Goal: Task Accomplishment & Management: Manage account settings

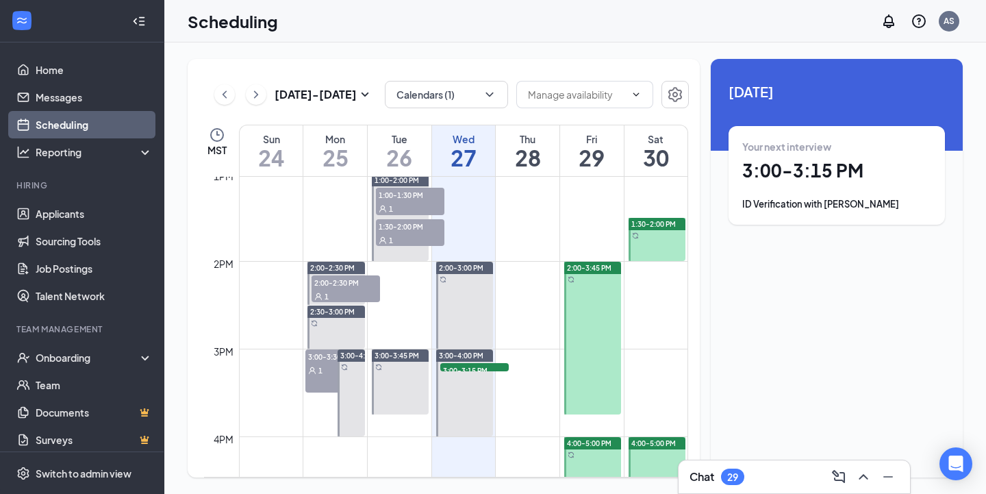
scroll to position [1183, 0]
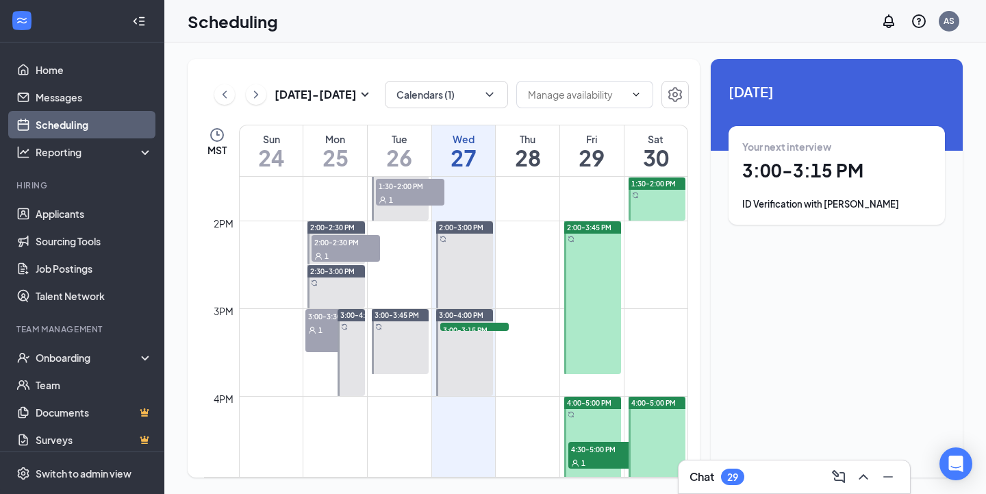
click at [652, 199] on div at bounding box center [656, 198] width 57 height 43
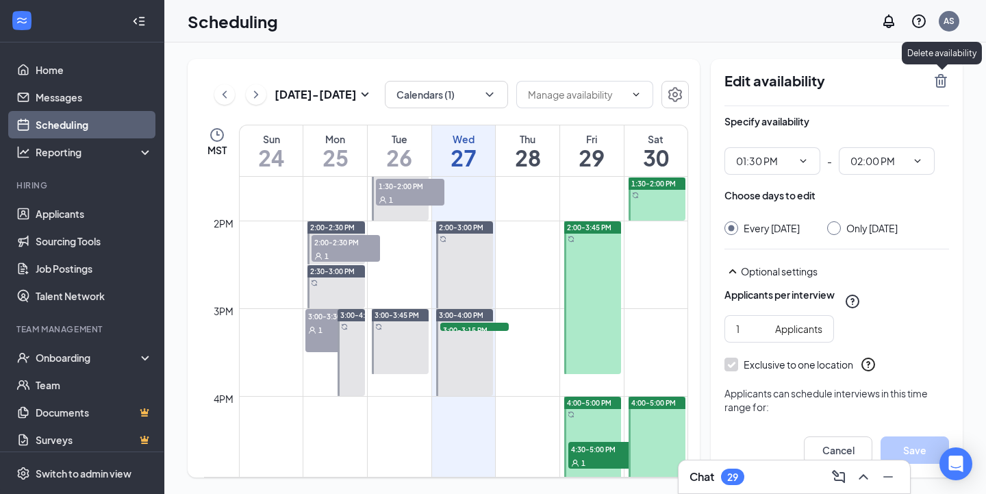
click at [941, 84] on icon "TrashOutline" at bounding box center [940, 81] width 12 height 14
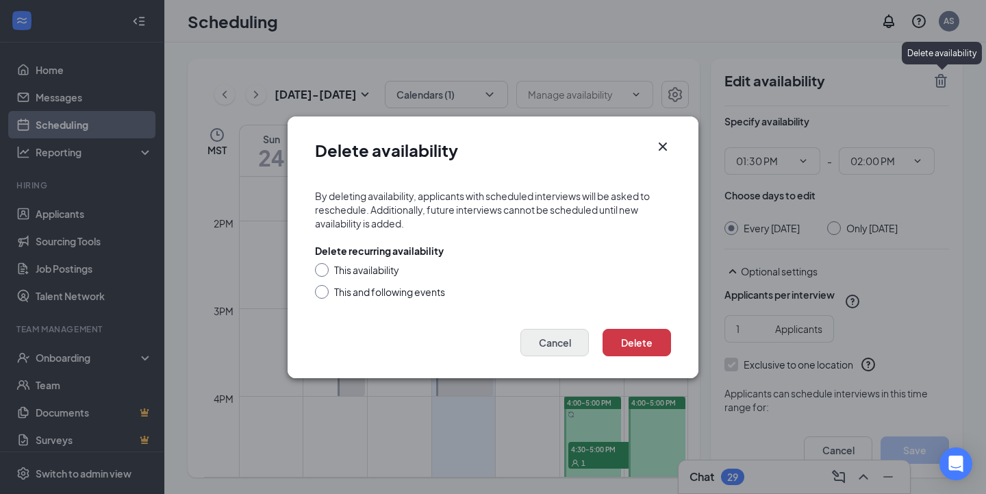
click at [566, 349] on button "Cancel" at bounding box center [554, 342] width 68 height 27
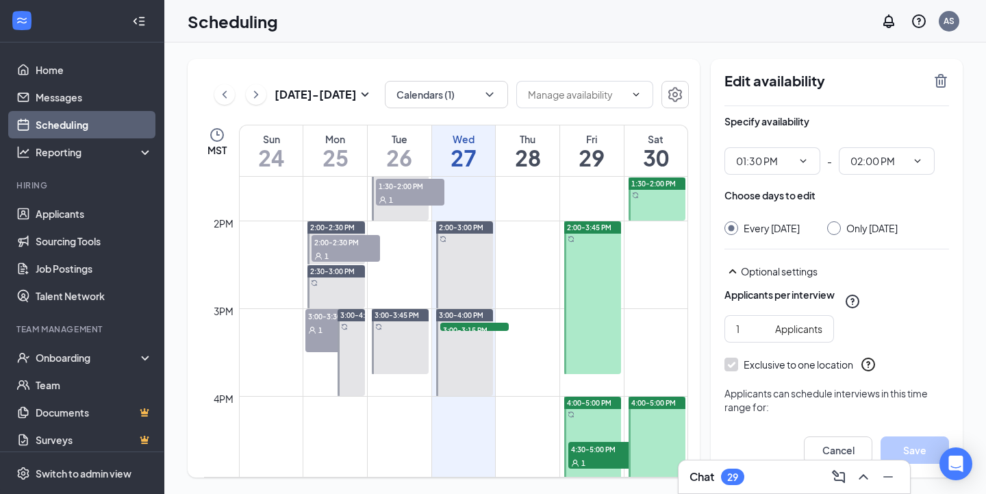
click at [841, 229] on div at bounding box center [834, 228] width 14 height 14
click at [940, 86] on icon "TrashOutline" at bounding box center [940, 81] width 16 height 16
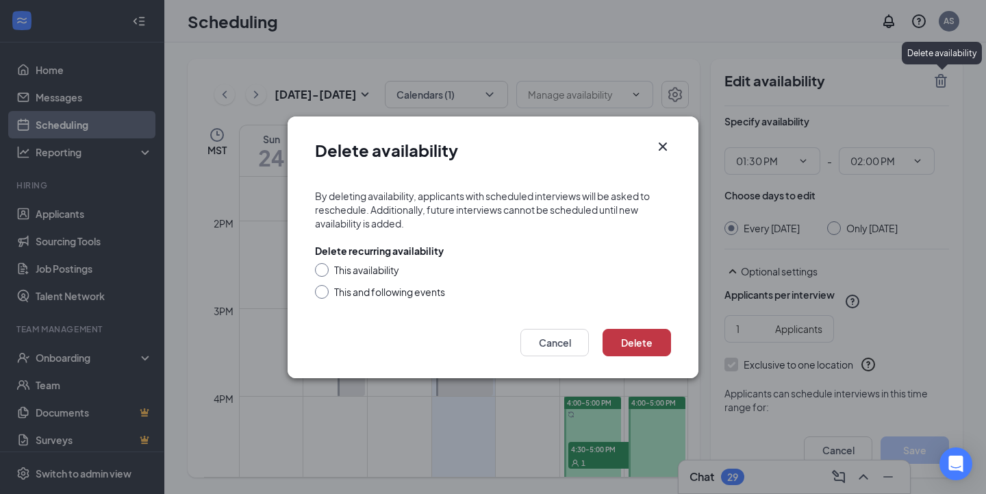
click at [620, 343] on button "Delete" at bounding box center [636, 342] width 68 height 27
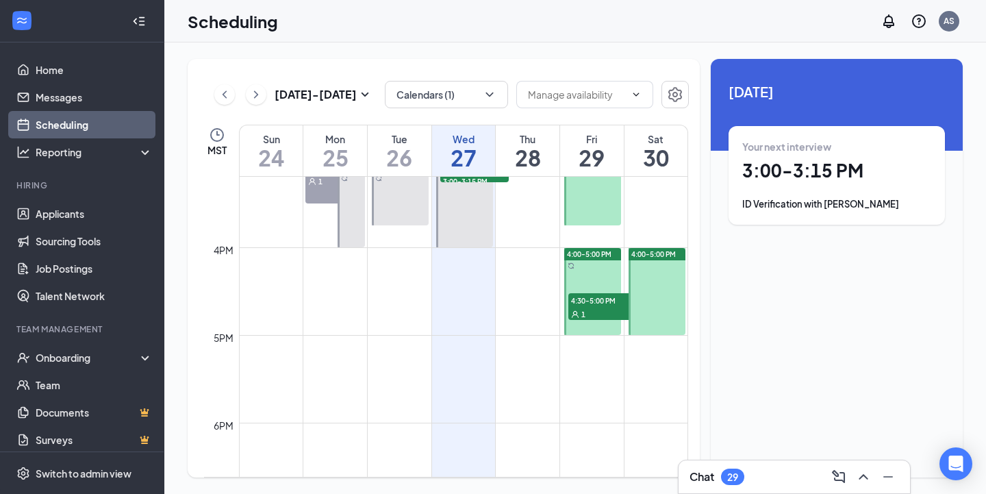
scroll to position [1342, 0]
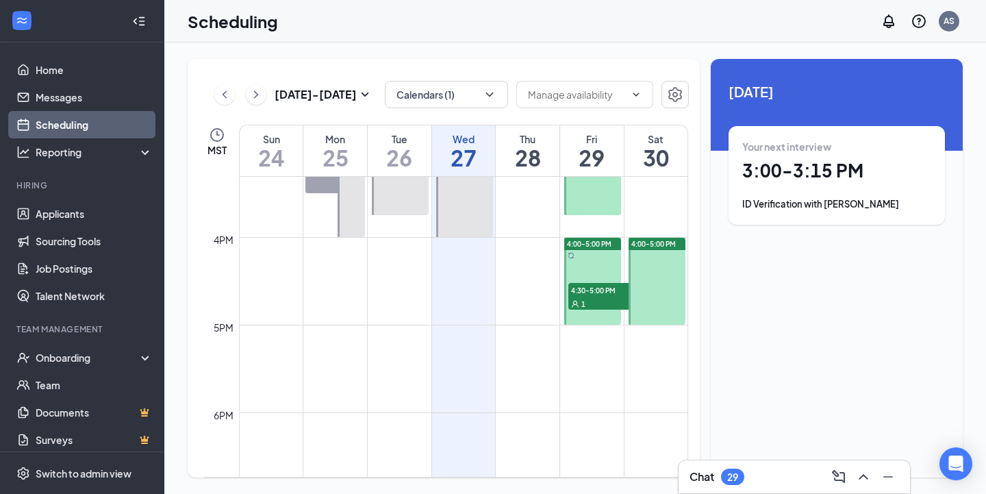
click at [595, 243] on span "4:00-5:00 PM" at bounding box center [589, 244] width 44 height 10
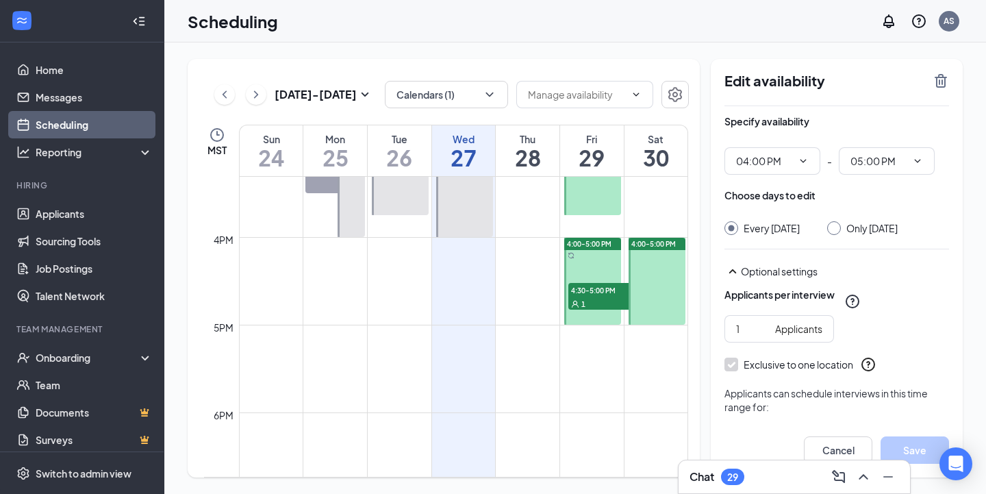
click at [587, 301] on div "1" at bounding box center [602, 303] width 68 height 14
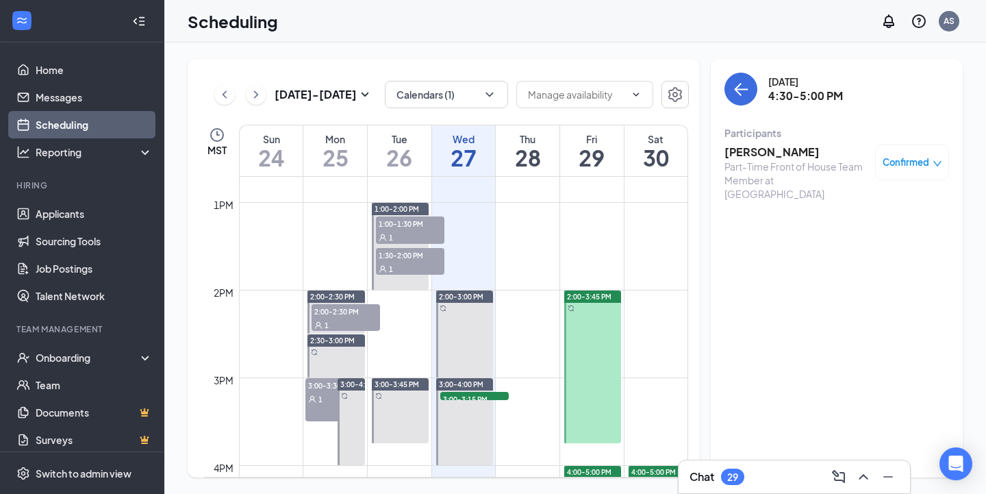
scroll to position [1107, 0]
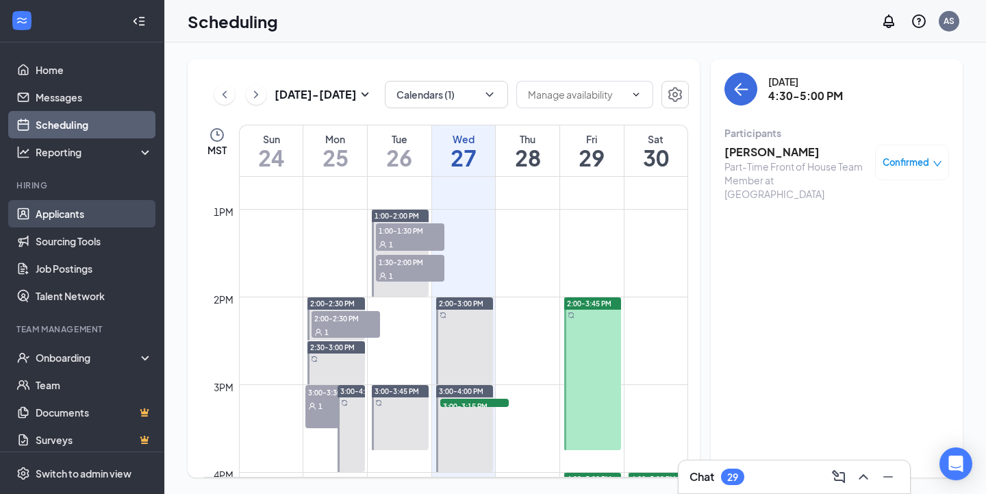
click at [93, 211] on link "Applicants" at bounding box center [94, 213] width 117 height 27
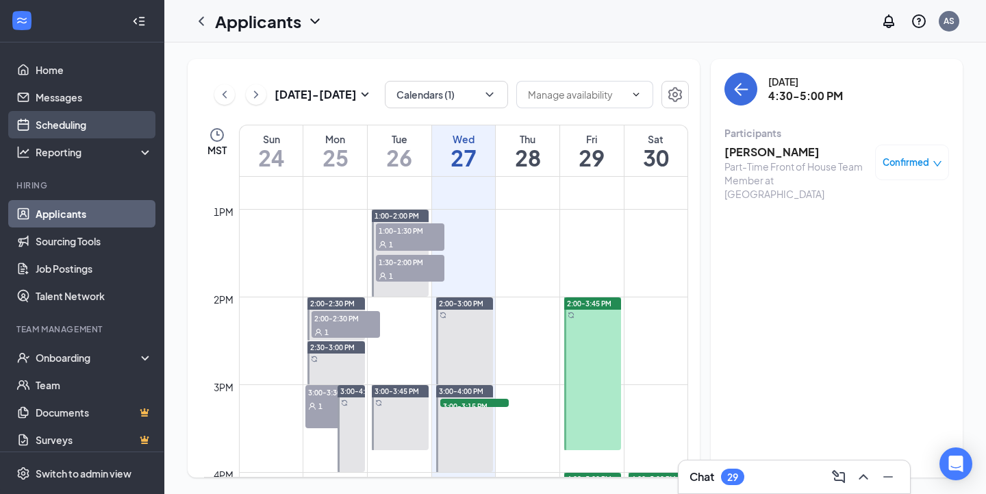
click at [89, 125] on link "Scheduling" at bounding box center [94, 124] width 117 height 27
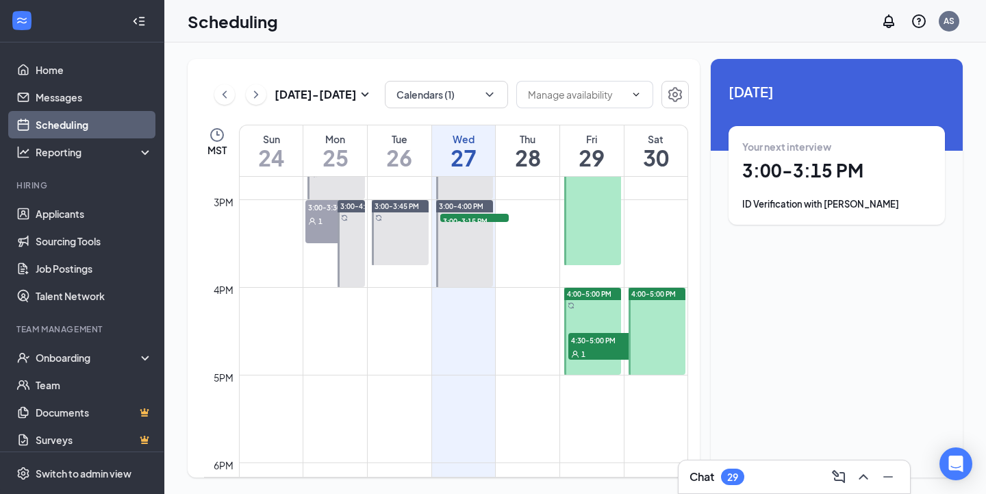
scroll to position [1293, 0]
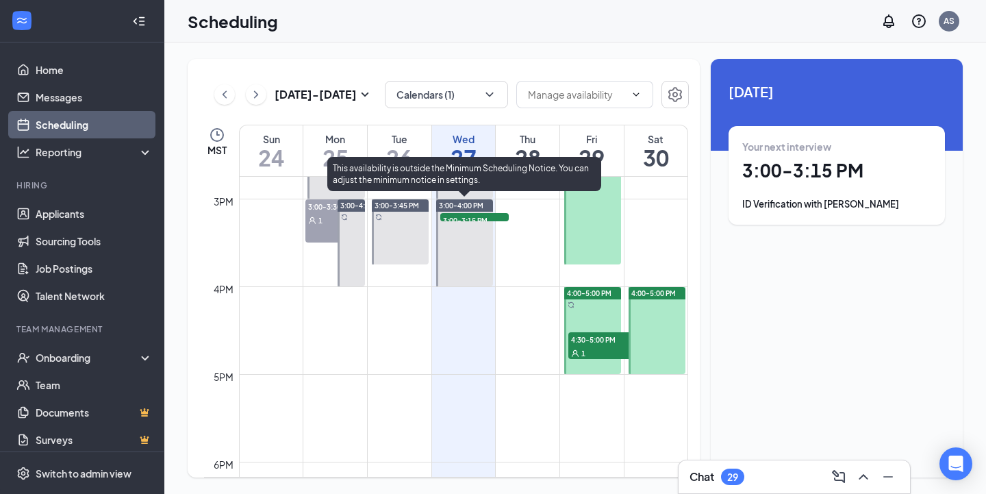
click at [481, 216] on span "3:00-3:15 PM" at bounding box center [474, 220] width 68 height 14
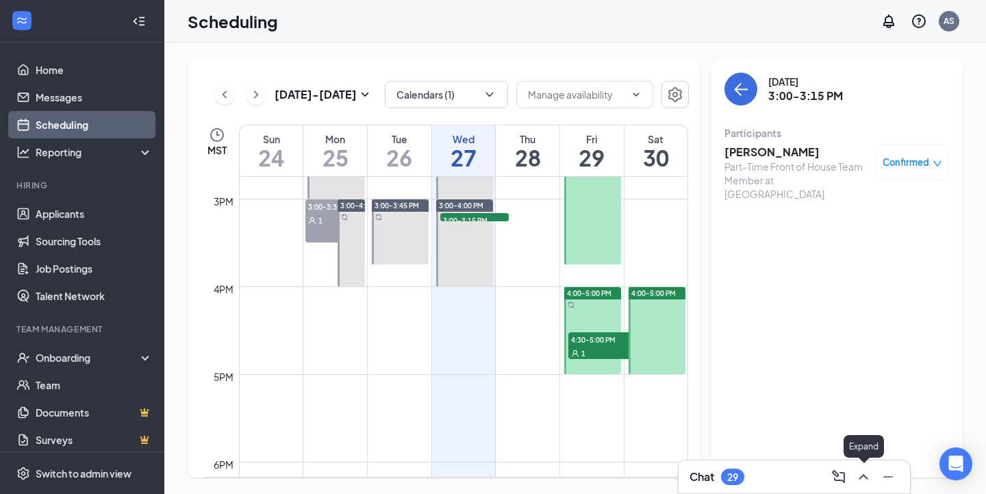
click at [863, 480] on icon "ChevronUp" at bounding box center [863, 476] width 16 height 16
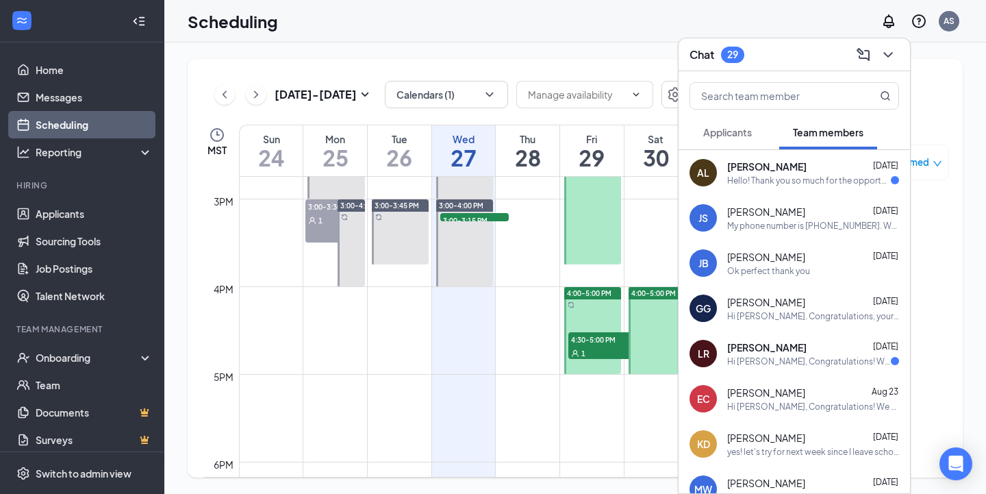
click at [819, 177] on div "Hello! Thank you so much for the opportunity, I look forward to working. Could …" at bounding box center [809, 181] width 164 height 12
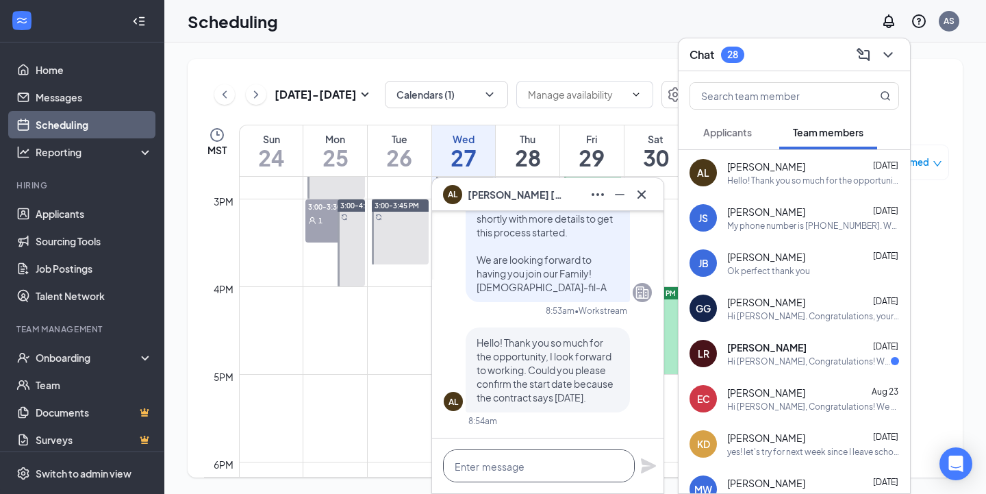
click at [539, 457] on textarea at bounding box center [539, 465] width 192 height 33
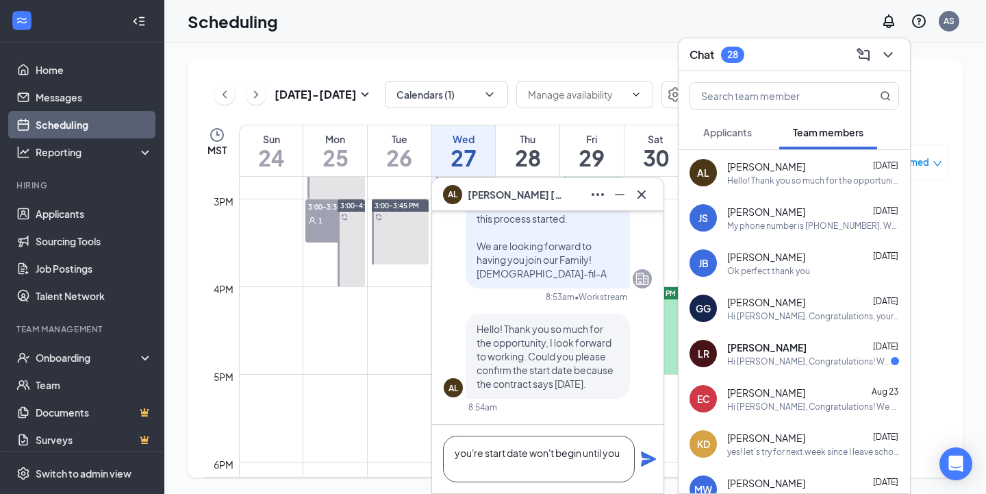
scroll to position [1, 0]
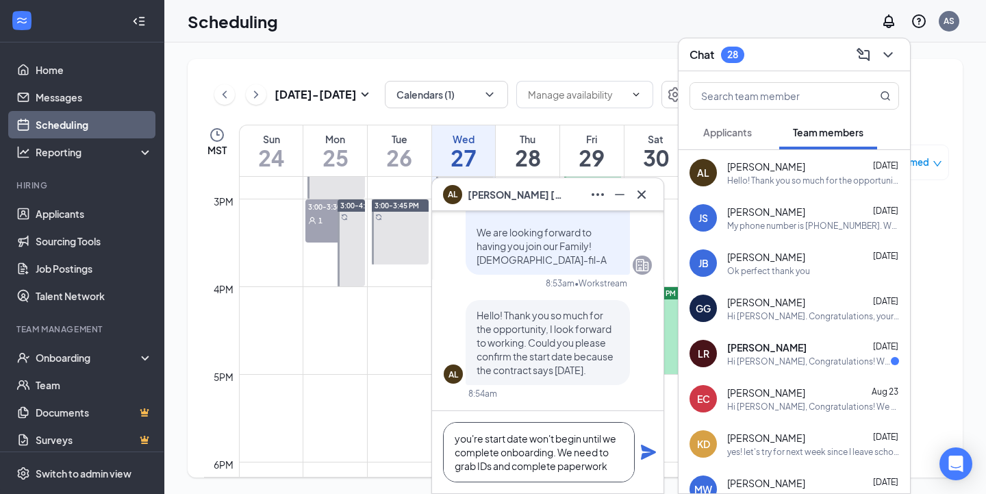
type textarea "you're start date won't begin until we complete onboarding. We need to grab IDs…"
click at [645, 449] on icon "Plane" at bounding box center [648, 451] width 15 height 15
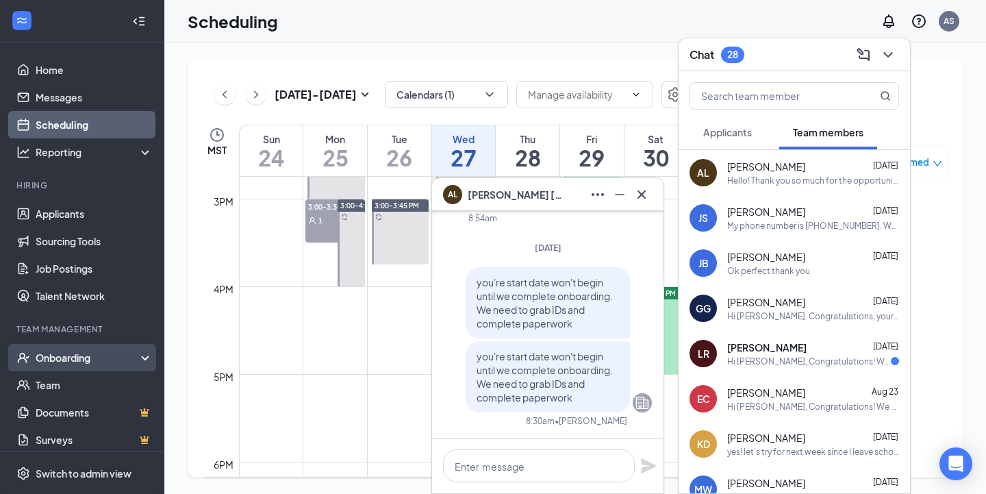
click at [80, 350] on div "Onboarding" at bounding box center [82, 357] width 164 height 27
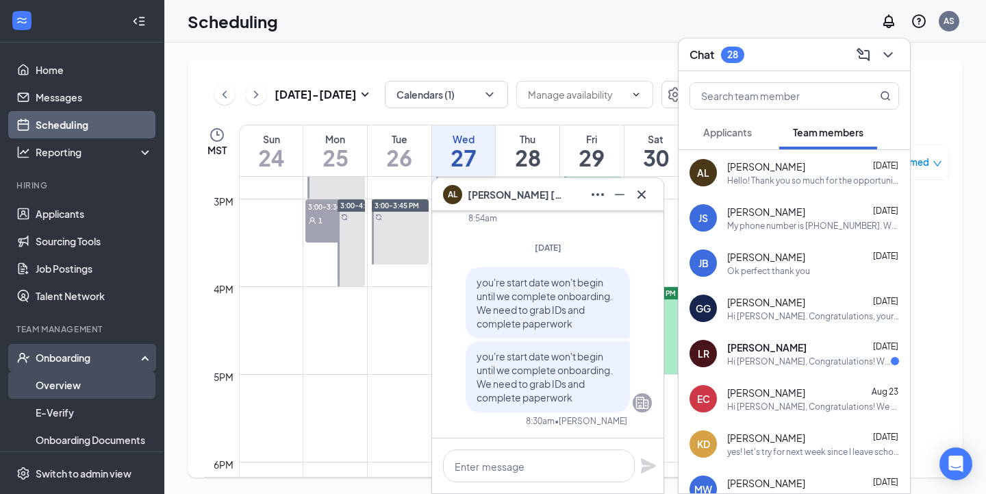
click at [86, 383] on link "Overview" at bounding box center [94, 384] width 117 height 27
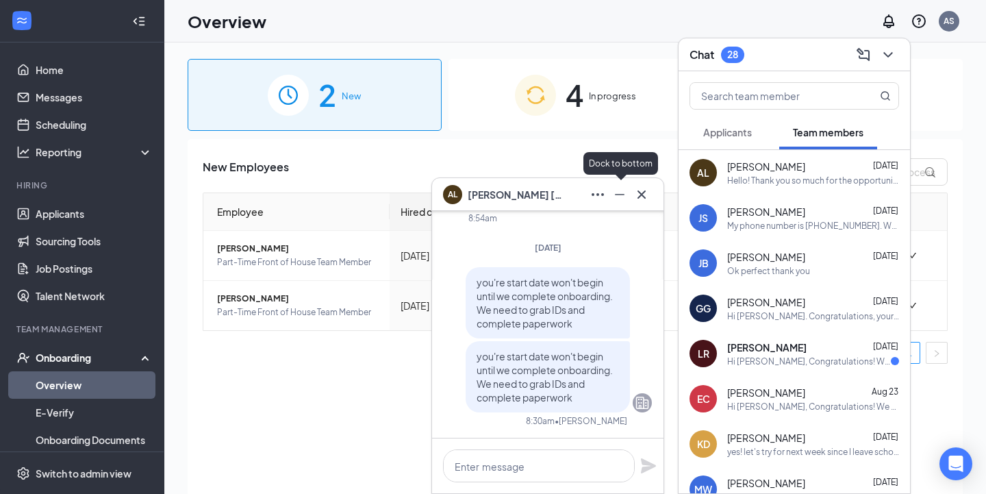
click at [622, 192] on icon "Minimize" at bounding box center [619, 194] width 16 height 16
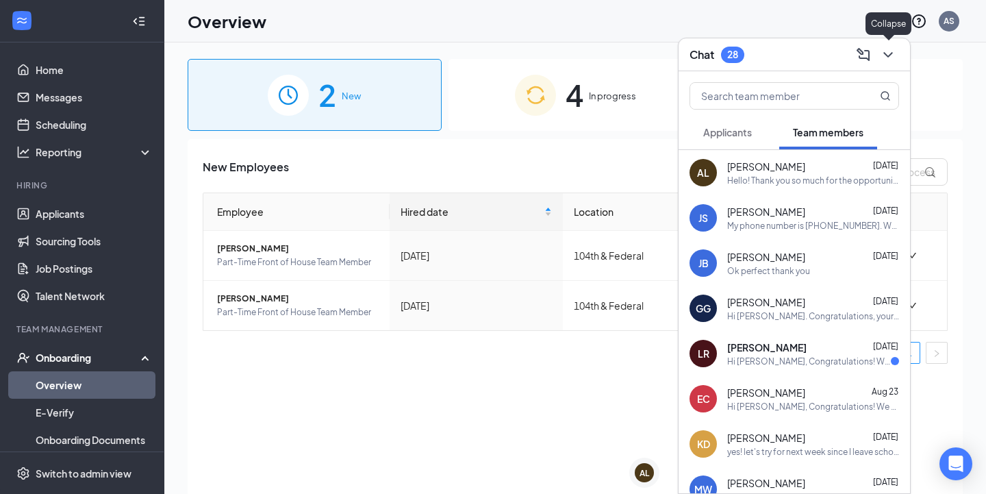
click at [892, 49] on icon "ChevronDown" at bounding box center [888, 55] width 16 height 16
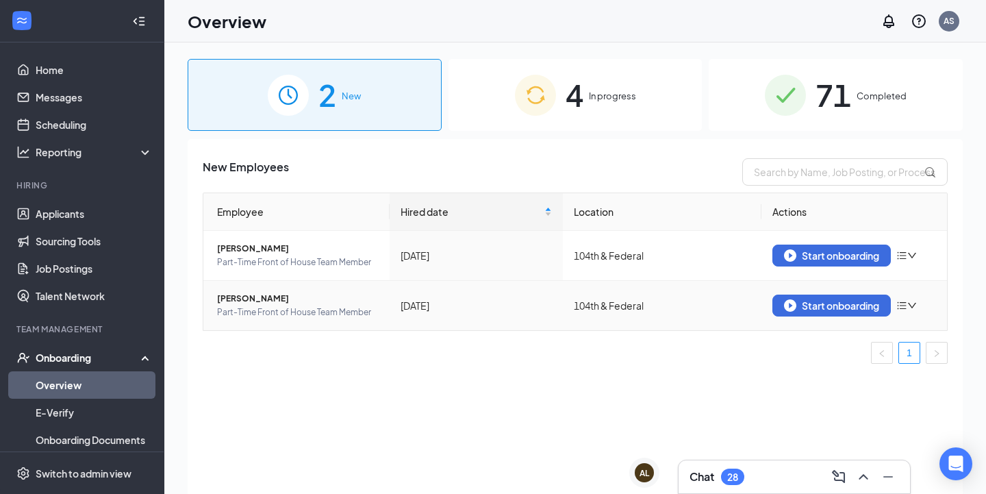
click at [256, 298] on span "[PERSON_NAME]" at bounding box center [298, 299] width 162 height 14
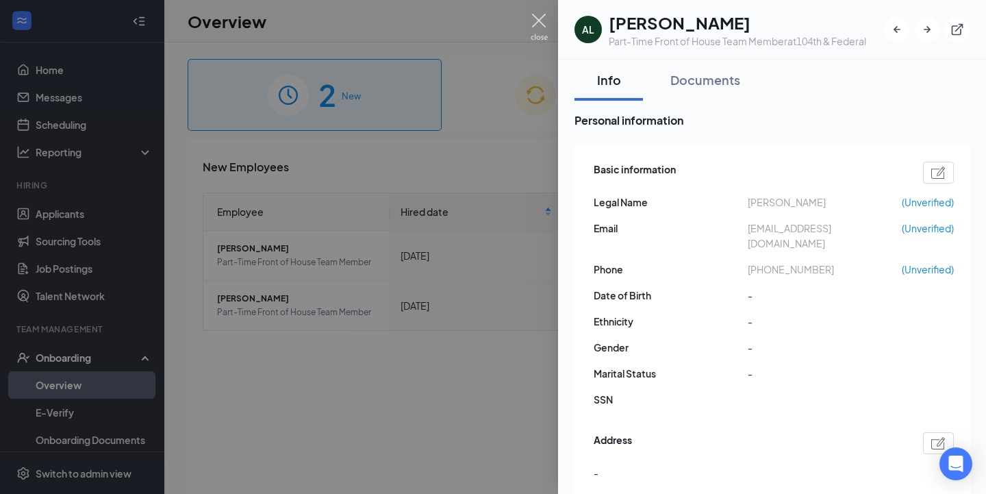
click at [542, 25] on img at bounding box center [539, 27] width 17 height 27
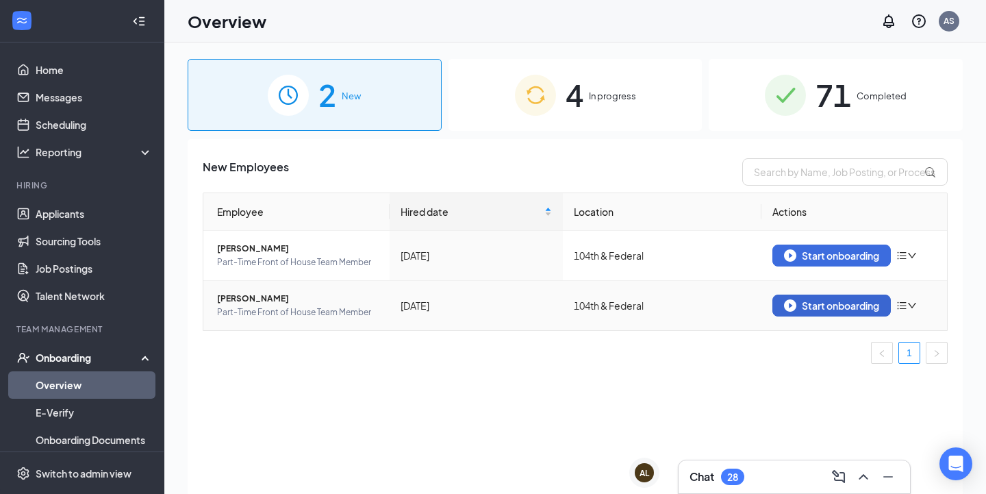
click at [863, 311] on div "Start onboarding" at bounding box center [831, 305] width 95 height 12
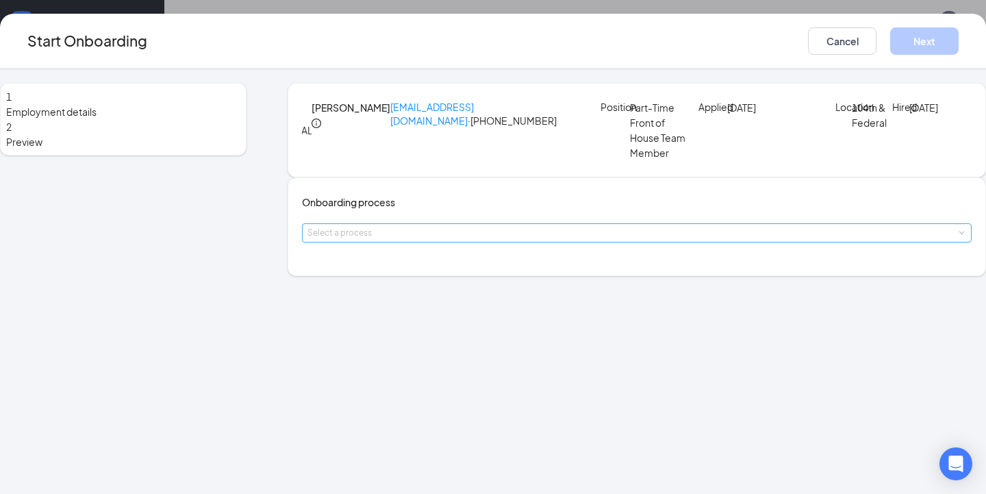
click at [532, 240] on div "Select a process" at bounding box center [633, 233] width 652 height 14
click at [470, 342] on span "Front of House Team Member Onboarding" at bounding box center [436, 344] width 189 height 12
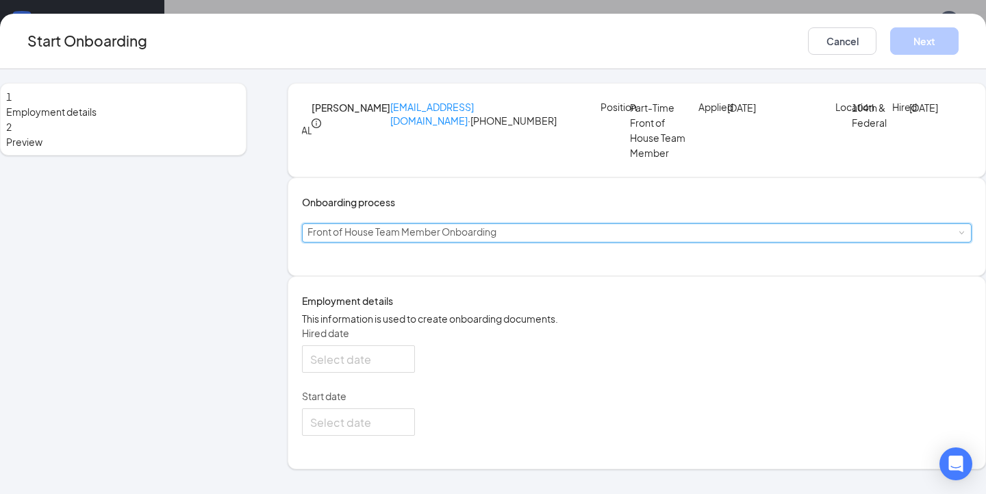
type input "[DATE]"
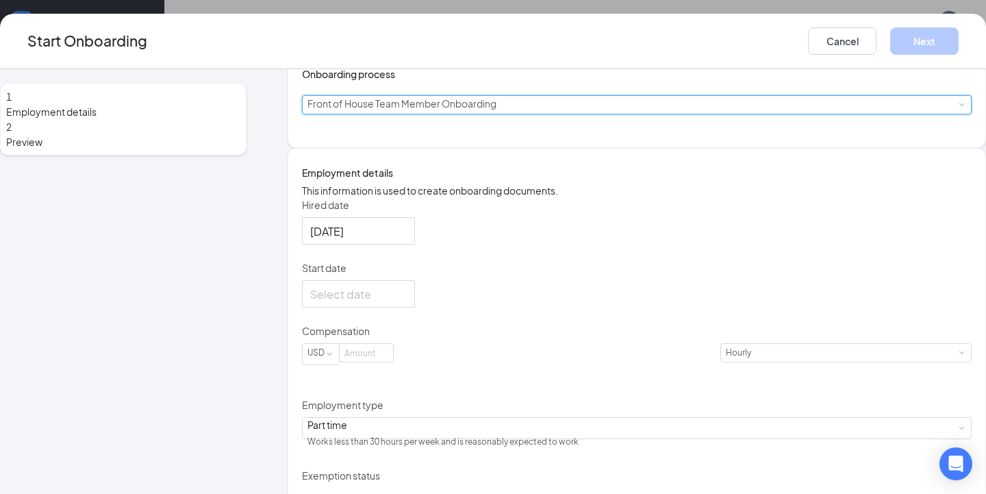
scroll to position [130, 0]
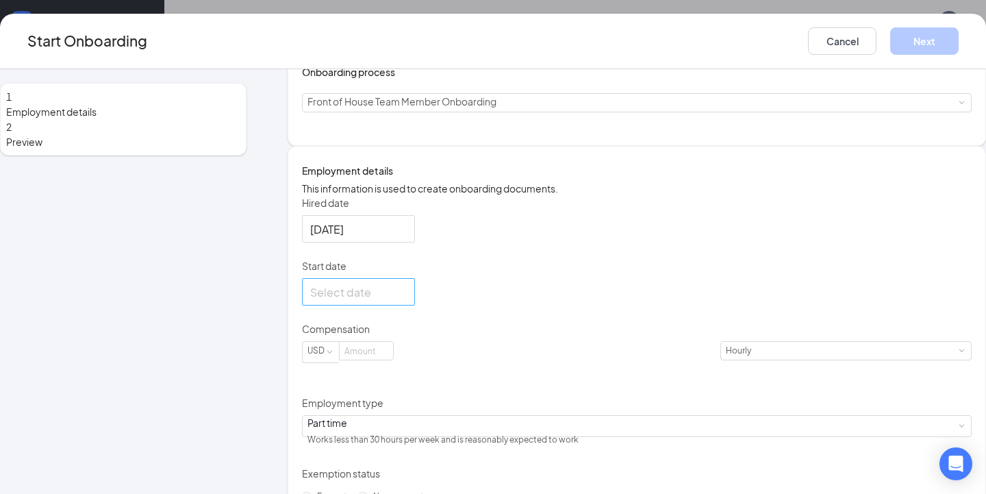
click at [407, 301] on div at bounding box center [358, 291] width 97 height 17
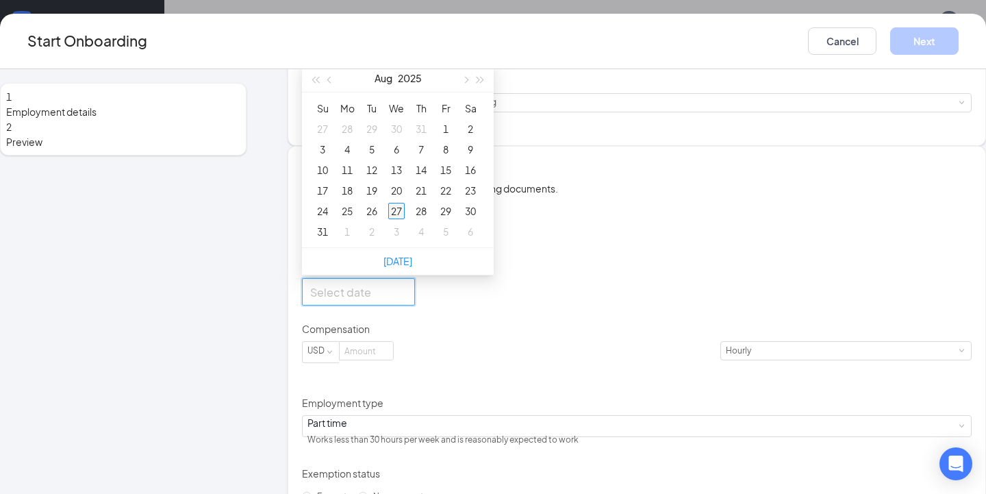
type input "[DATE]"
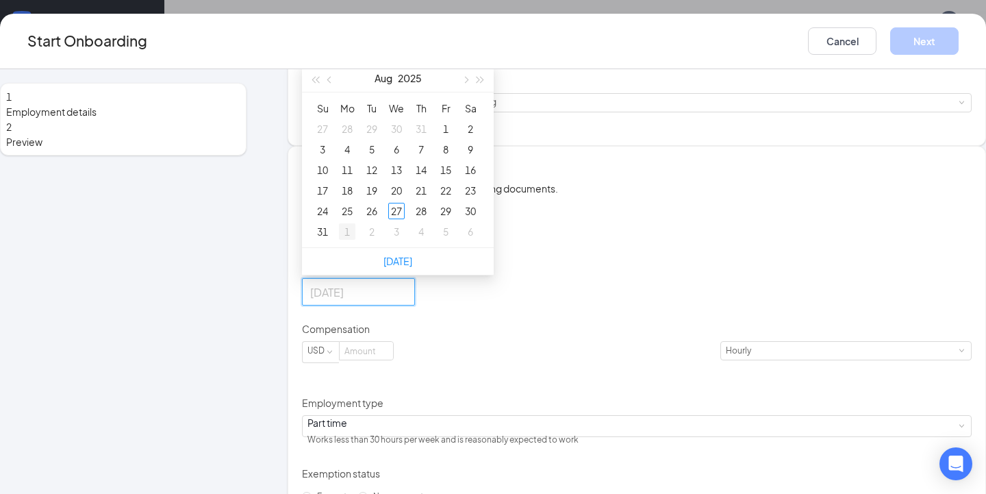
click at [355, 240] on div "1" at bounding box center [347, 231] width 16 height 16
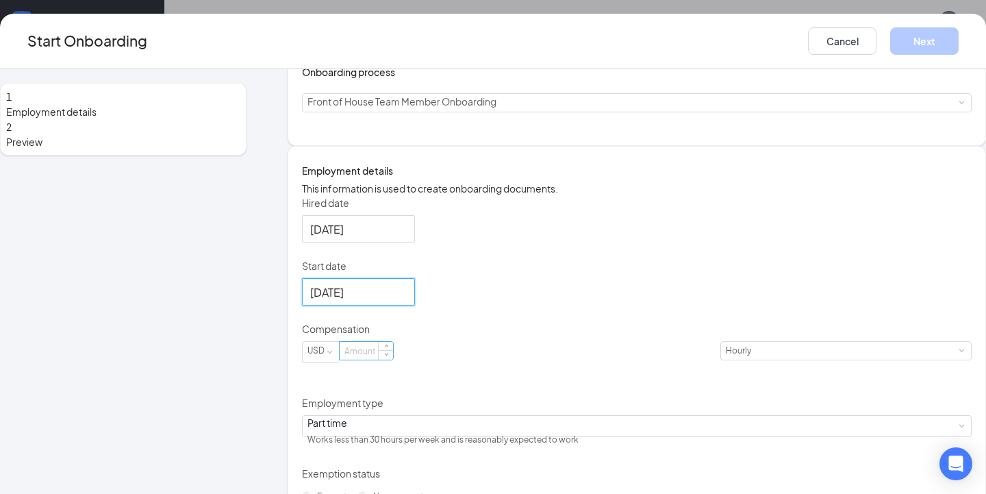
click at [393, 359] on input at bounding box center [366, 351] width 53 height 18
type input "15.75"
click at [714, 449] on div "Hired date [DATE] Start date [DATE] [DATE] Su Mo Tu We Th Fr Sa 31 1 2 3 4 5 6 …" at bounding box center [637, 381] width 670 height 370
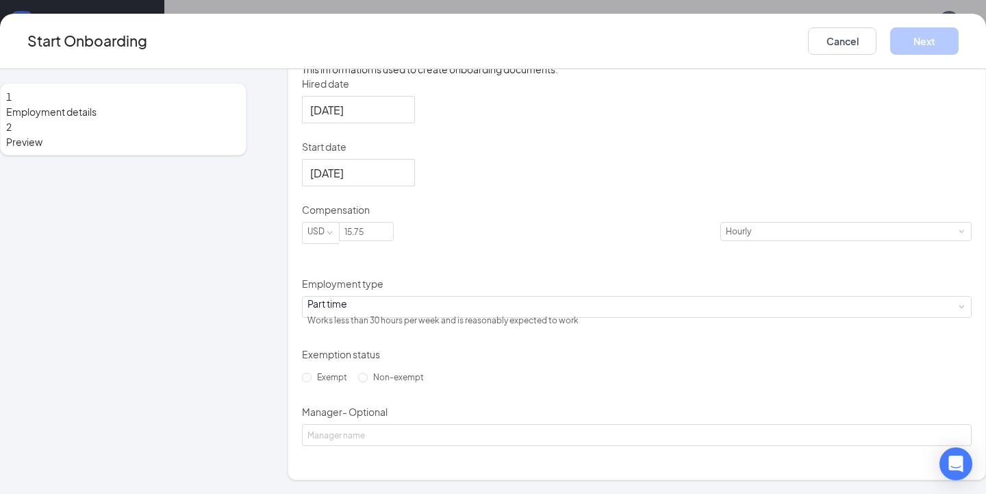
scroll to position [322, 0]
click at [358, 382] on input "Non-exempt" at bounding box center [363, 377] width 10 height 10
radio input "true"
click at [877, 23] on div "Start Onboarding Cancel Next" at bounding box center [493, 41] width 986 height 55
click at [890, 36] on button "Next" at bounding box center [924, 40] width 68 height 27
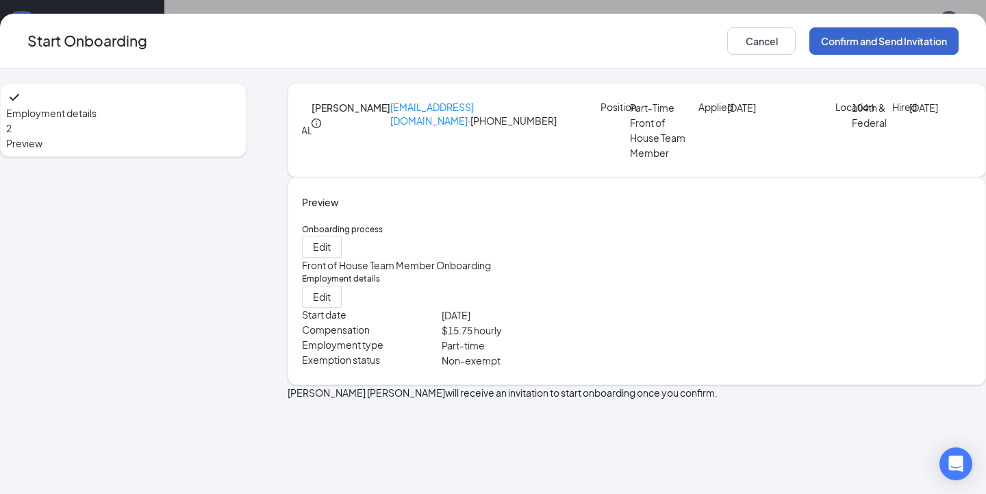
scroll to position [3, 0]
click at [841, 38] on button "Confirm and Send Invitation" at bounding box center [883, 40] width 149 height 27
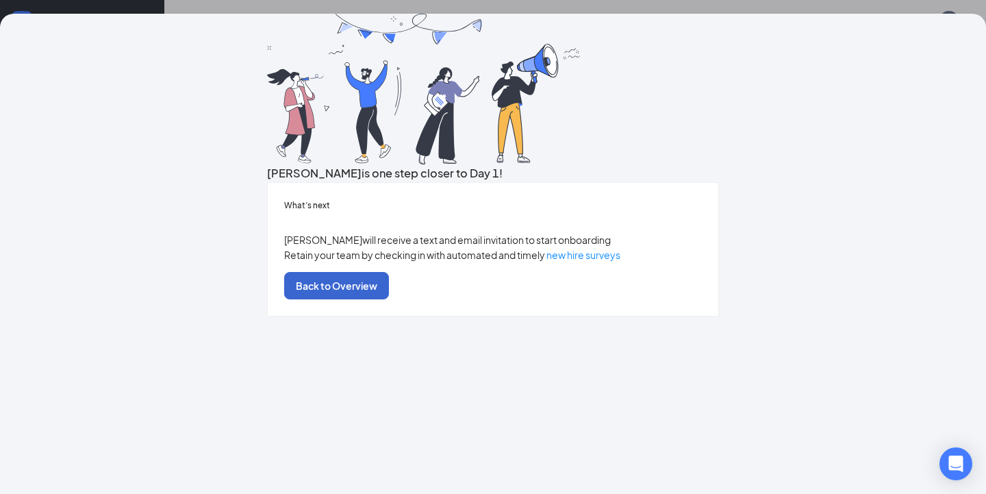
click at [389, 299] on button "Back to Overview" at bounding box center [336, 285] width 105 height 27
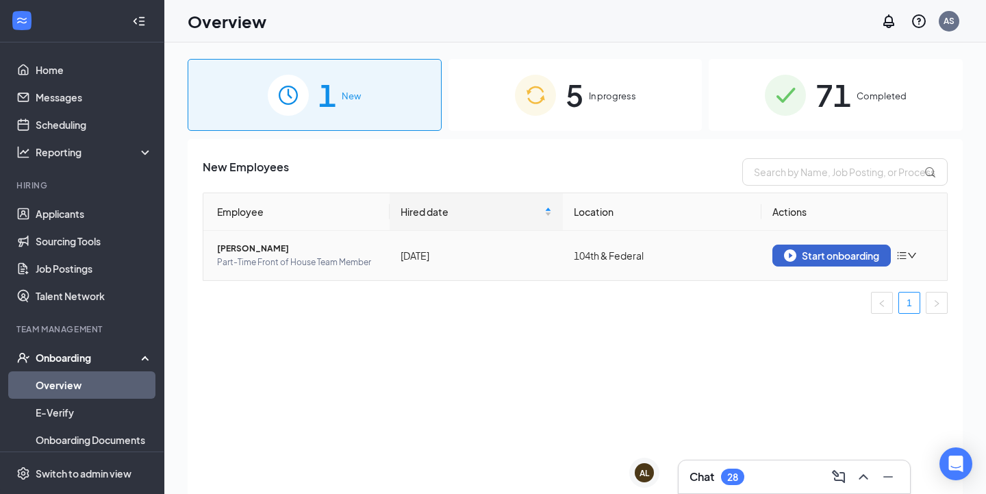
click at [823, 254] on div "Start onboarding" at bounding box center [831, 255] width 95 height 12
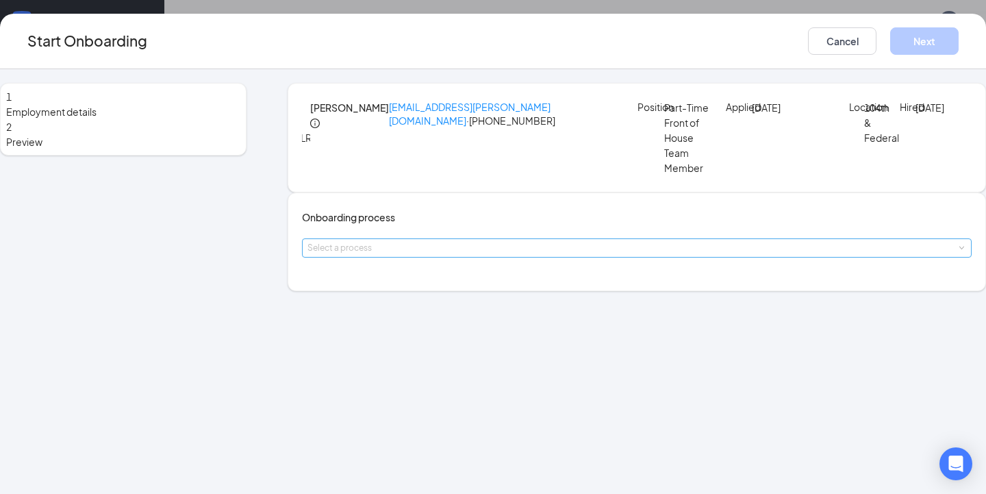
click at [484, 255] on div "Select a process" at bounding box center [633, 248] width 652 height 14
click at [482, 338] on span "Front of House Team Member Onboarding" at bounding box center [436, 344] width 189 height 12
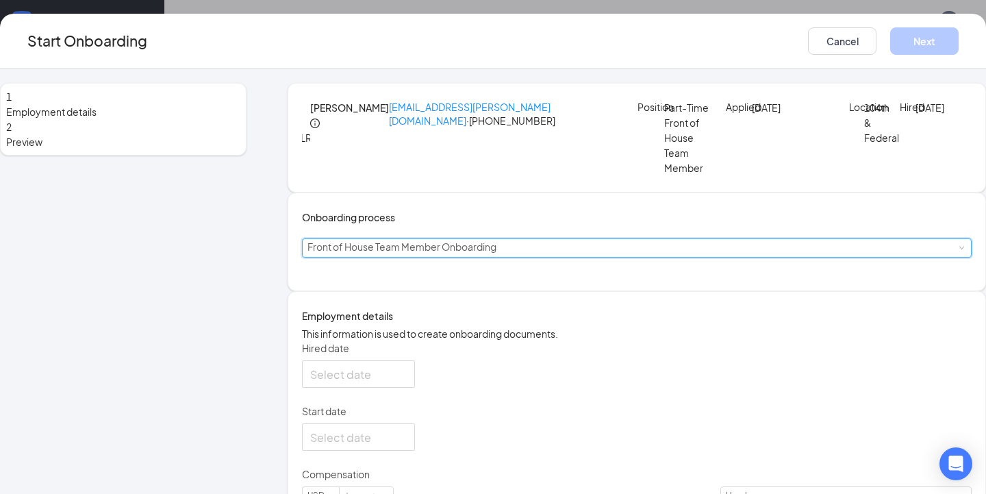
type input "[DATE]"
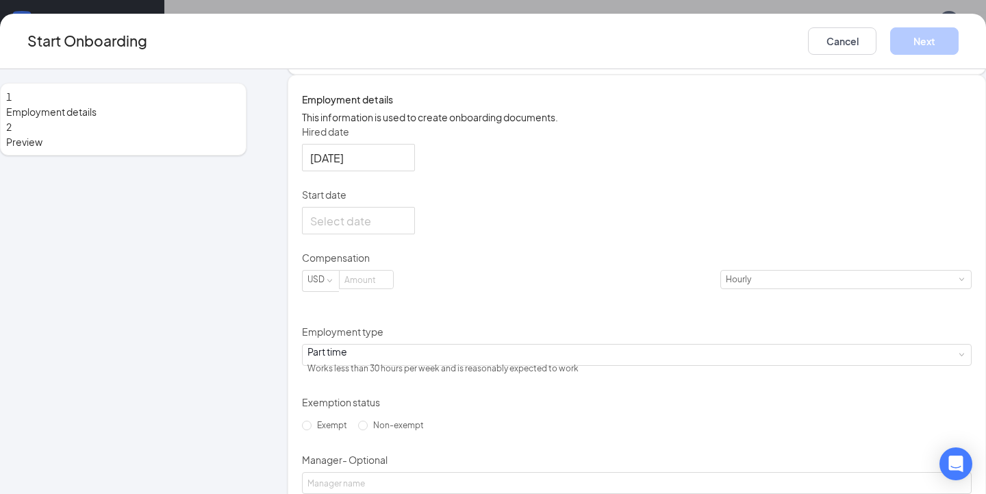
scroll to position [229, 0]
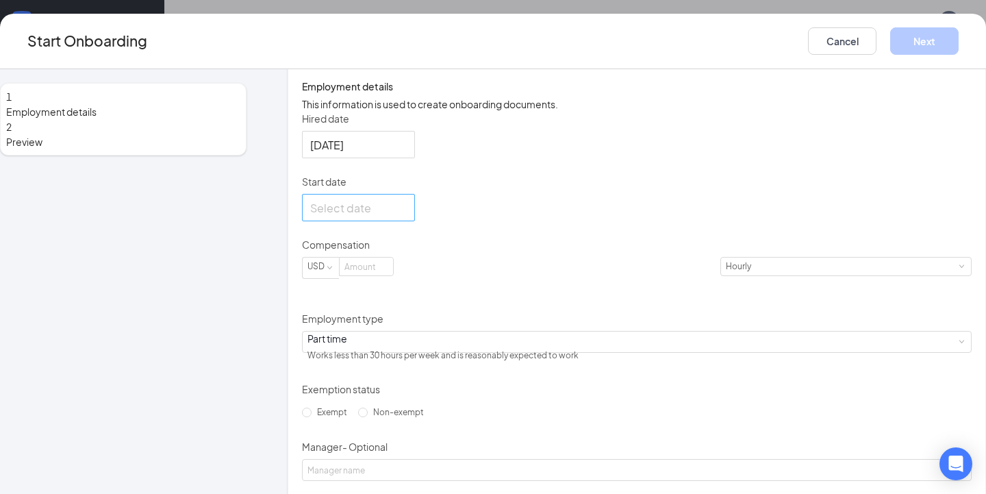
click at [404, 216] on input "Start date" at bounding box center [357, 207] width 94 height 17
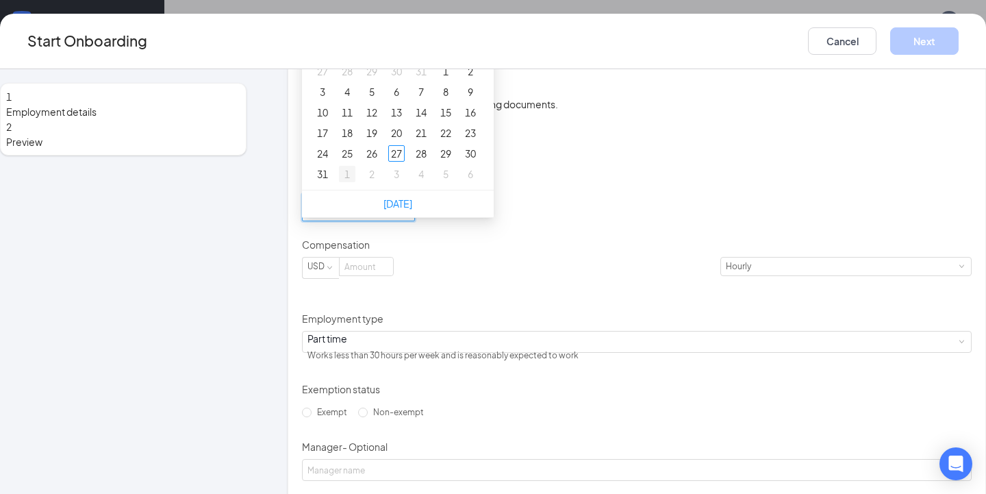
type input "[DATE]"
click at [355, 182] on div "1" at bounding box center [347, 174] width 16 height 16
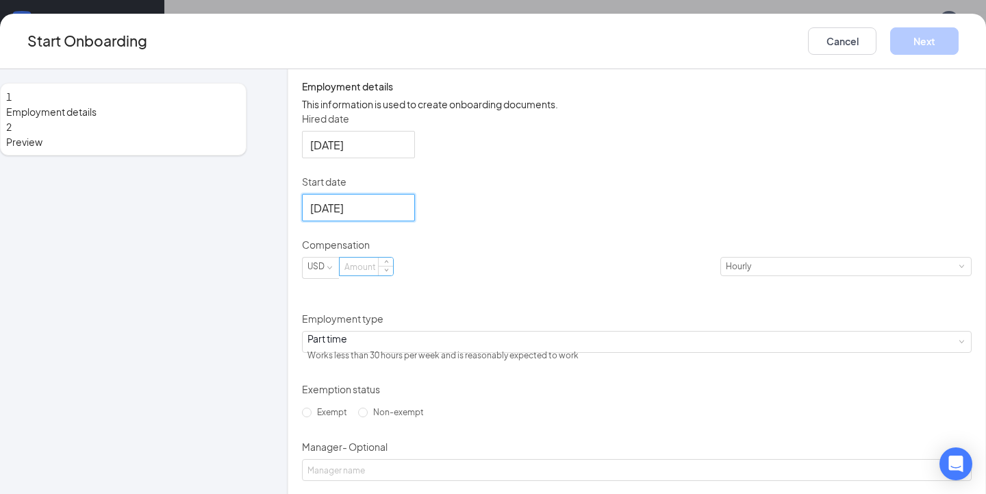
click at [393, 275] on input at bounding box center [366, 266] width 53 height 18
type input "16.5"
click at [737, 336] on div "Hired date [DATE] Start date [DATE] [DATE] Su Mo Tu We Th Fr Sa 31 1 2 3 4 5 6 …" at bounding box center [637, 297] width 670 height 370
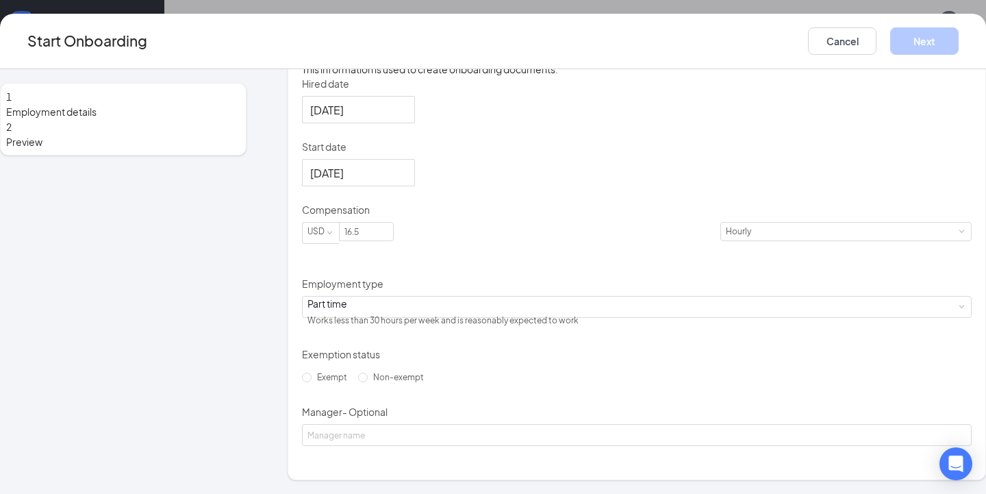
scroll to position [322, 0]
click at [386, 382] on span "Non-exempt" at bounding box center [399, 377] width 62 height 10
click at [368, 382] on input "Non-exempt" at bounding box center [363, 377] width 10 height 10
radio input "true"
click at [890, 47] on button "Next" at bounding box center [924, 40] width 68 height 27
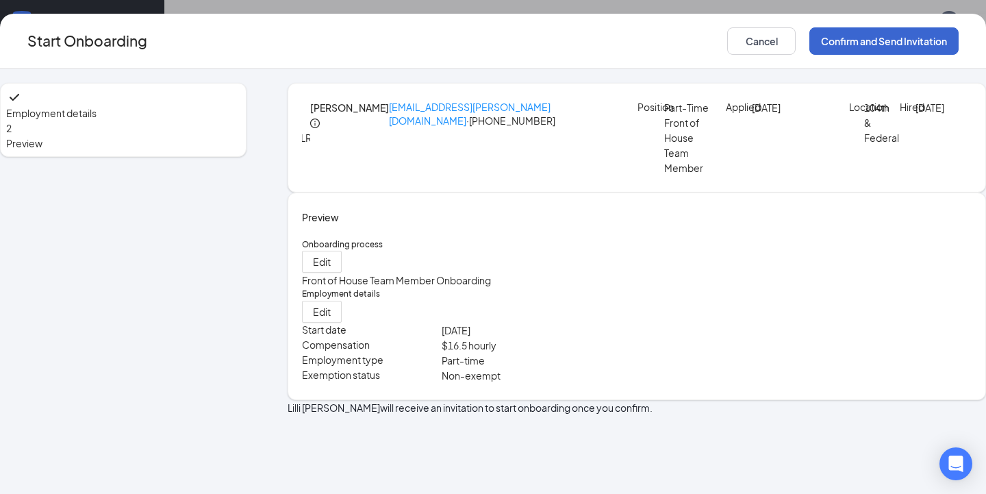
scroll to position [3, 0]
click at [809, 49] on button "Confirm and Send Invitation" at bounding box center [883, 40] width 149 height 27
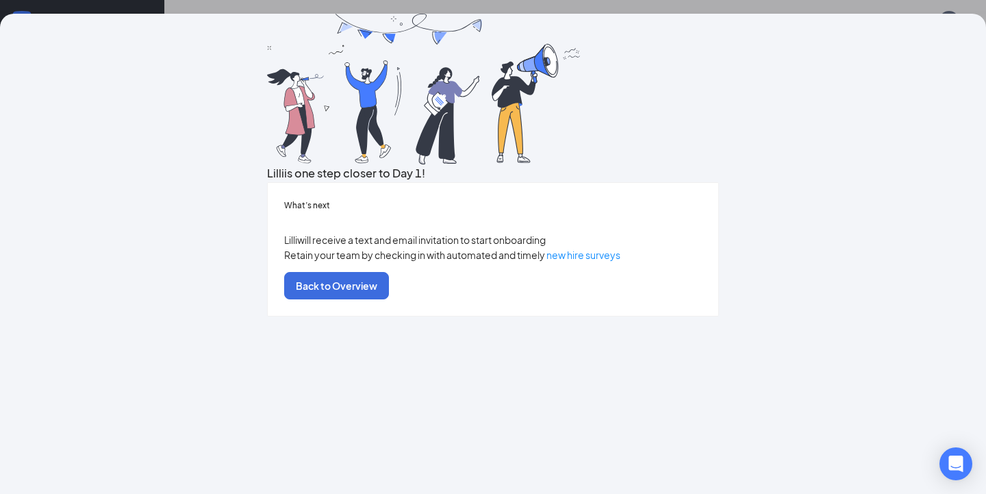
scroll to position [50, 0]
click at [389, 299] on button "Back to Overview" at bounding box center [336, 285] width 105 height 27
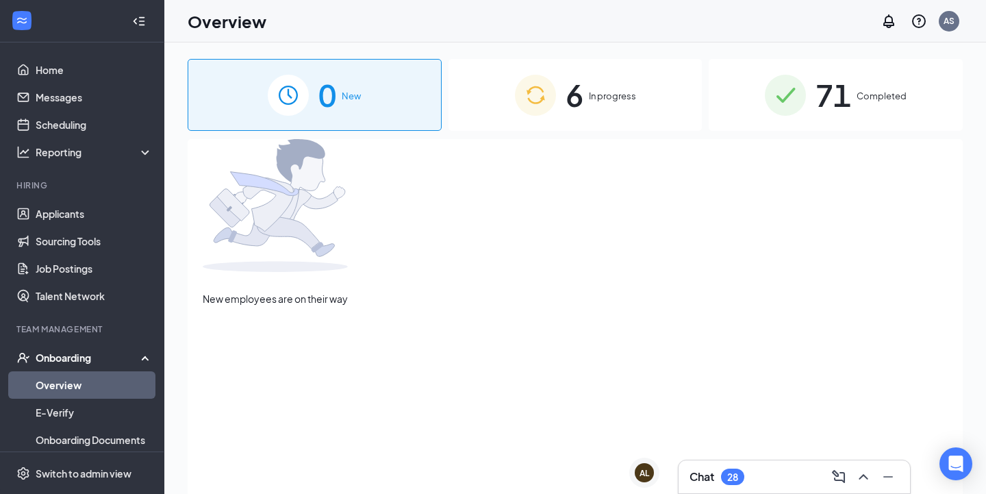
click at [606, 96] on span "In progress" at bounding box center [612, 96] width 47 height 14
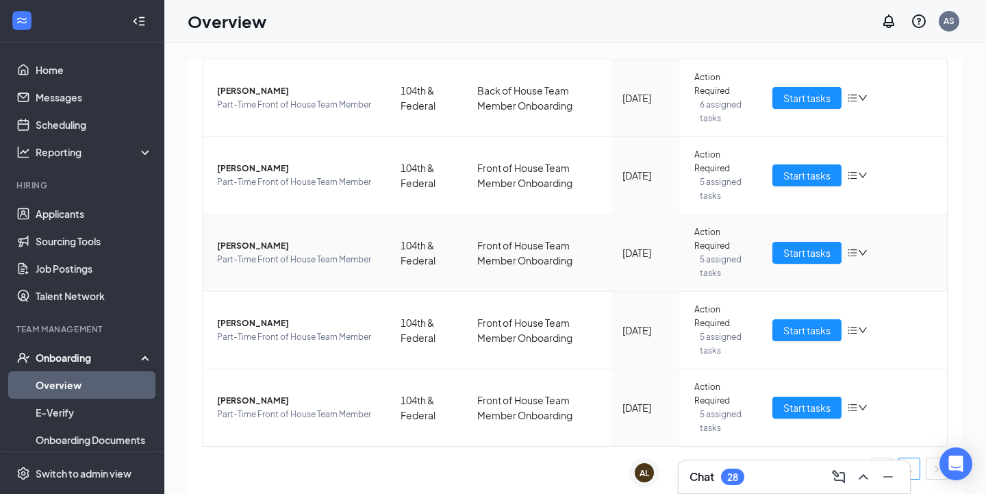
scroll to position [264, 0]
click at [644, 477] on div "AL" at bounding box center [638, 486] width 19 height 19
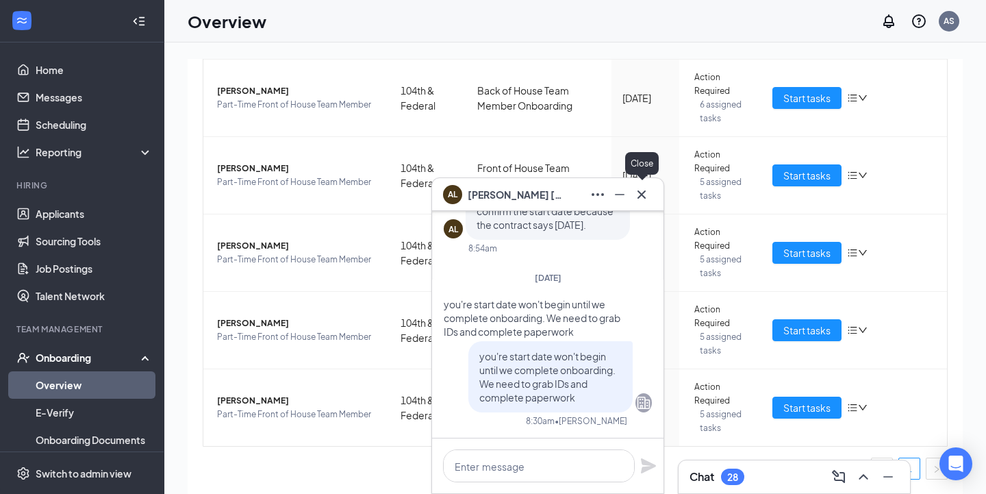
click at [645, 196] on icon "Cross" at bounding box center [641, 194] width 16 height 16
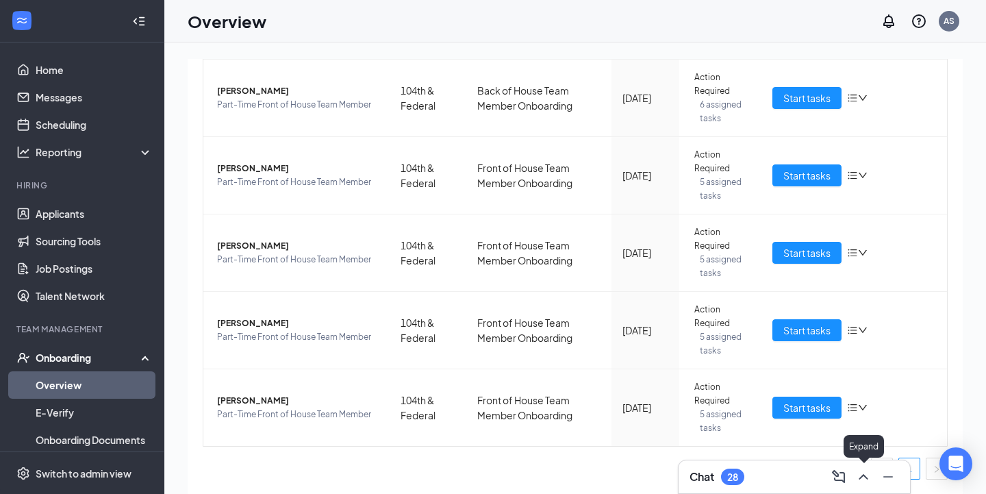
click at [864, 473] on icon "ChevronUp" at bounding box center [863, 476] width 16 height 16
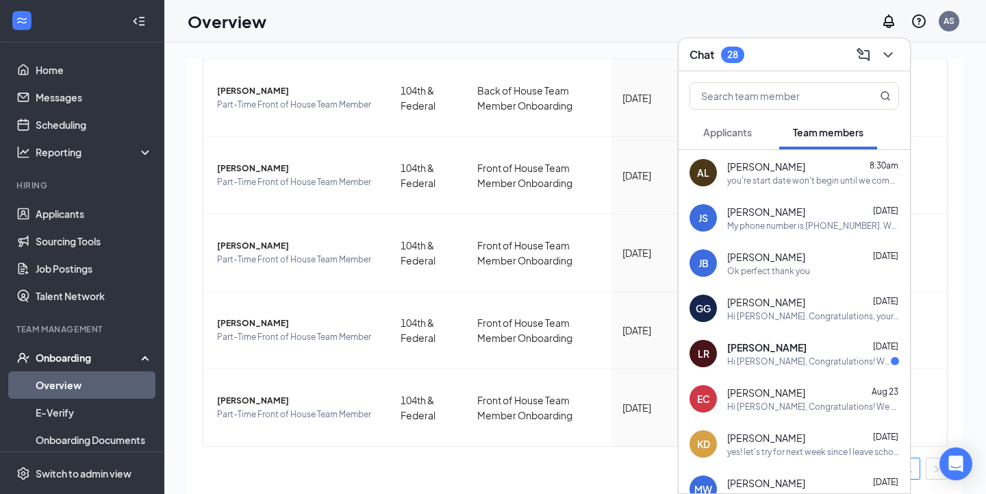
click at [822, 209] on div "[PERSON_NAME] [DATE]" at bounding box center [813, 212] width 172 height 14
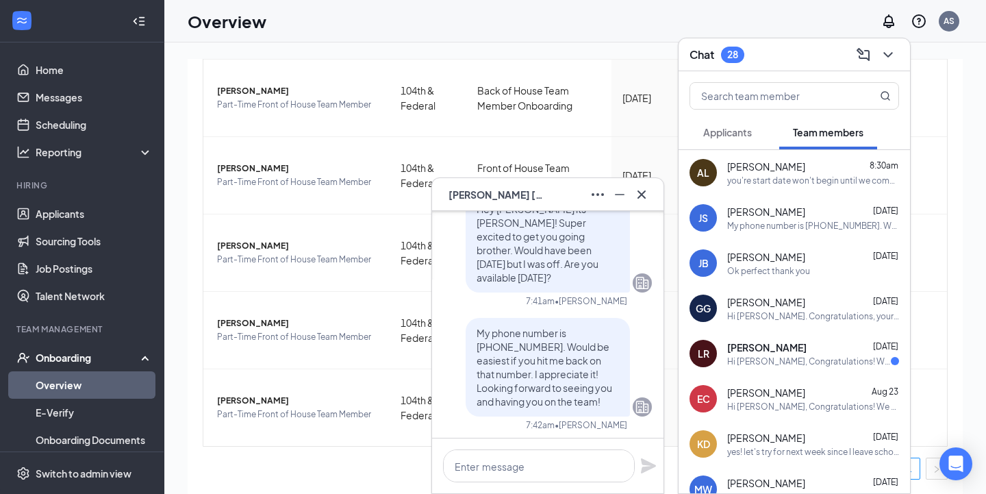
scroll to position [-1, 0]
click at [800, 271] on div "Ok perfect thank you" at bounding box center [768, 271] width 83 height 12
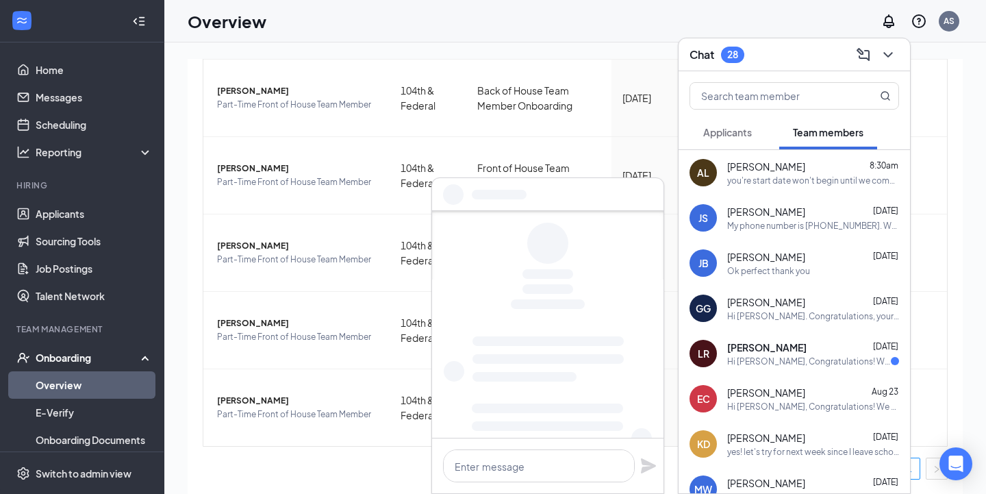
scroll to position [0, 0]
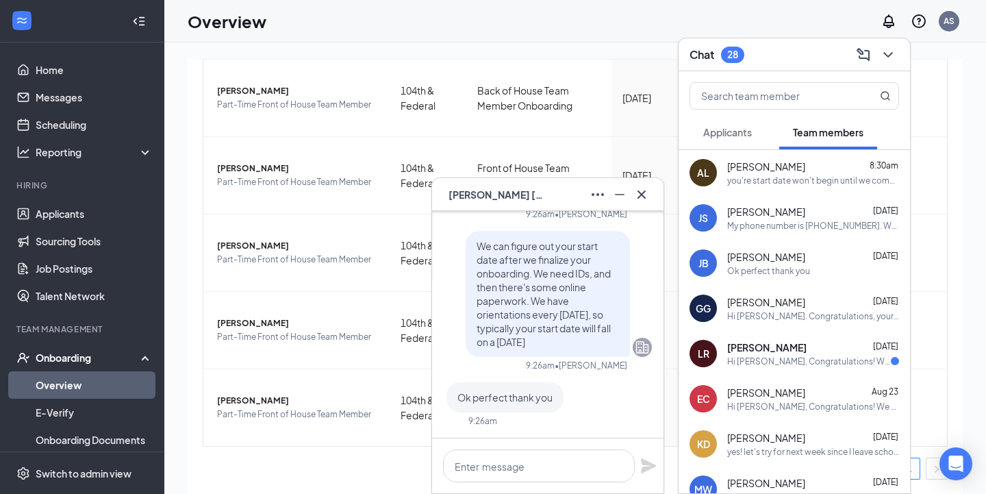
click at [810, 306] on div "[PERSON_NAME] [DATE]" at bounding box center [813, 302] width 172 height 14
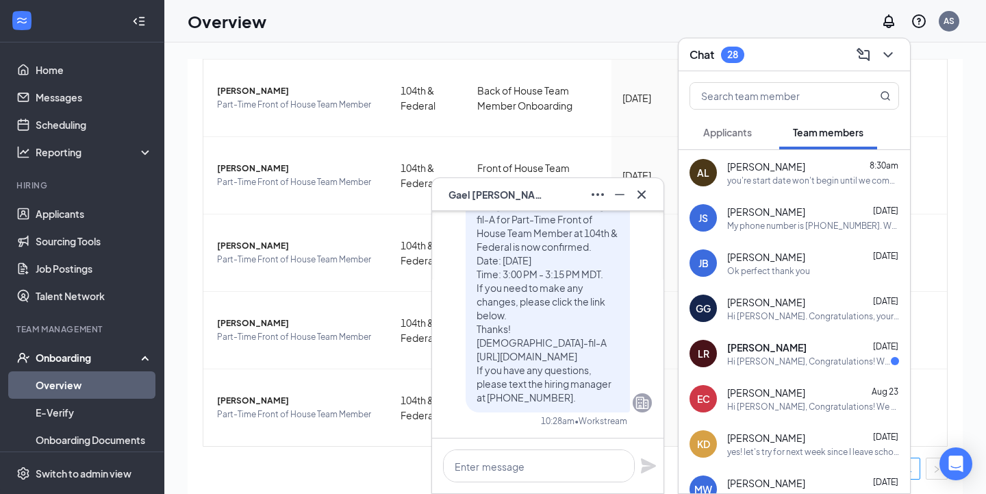
click at [810, 351] on div "[PERSON_NAME] [DATE]" at bounding box center [813, 347] width 172 height 14
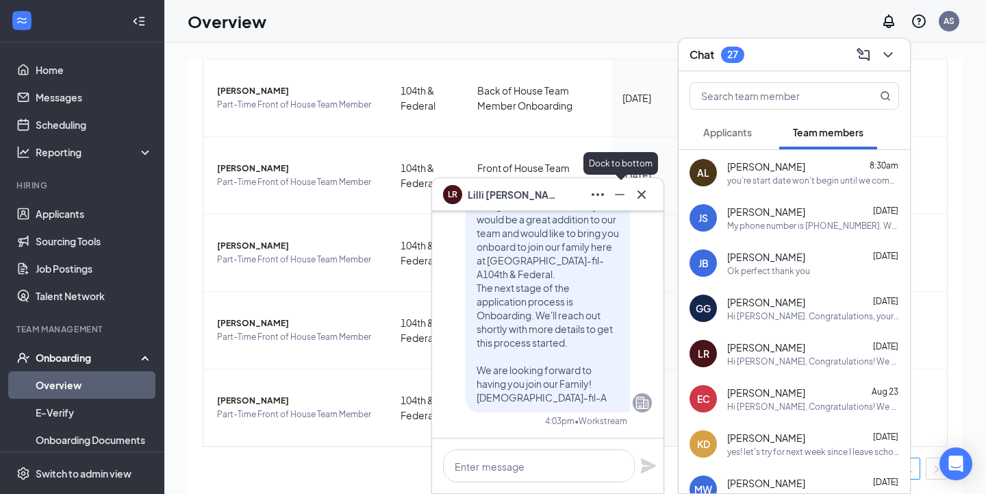
click at [621, 199] on icon "Minimize" at bounding box center [619, 194] width 16 height 16
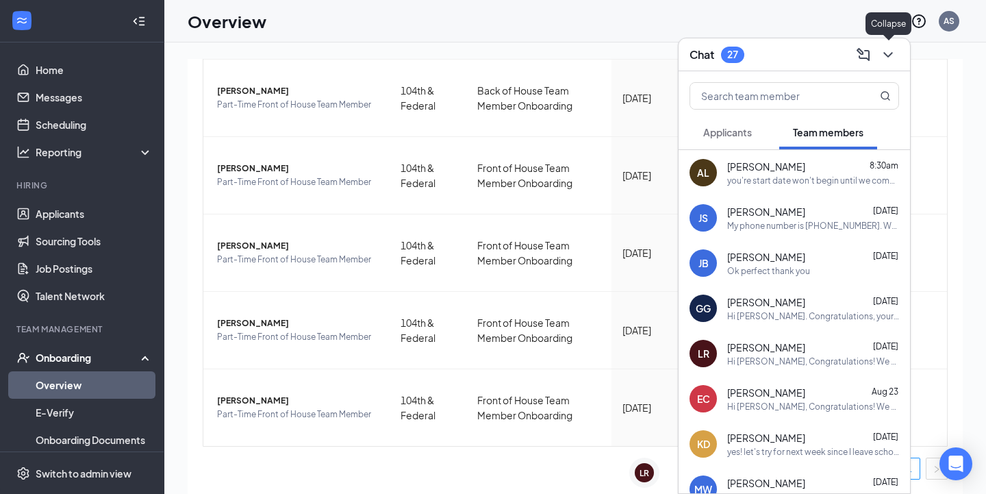
click at [893, 60] on icon "ChevronDown" at bounding box center [888, 55] width 16 height 16
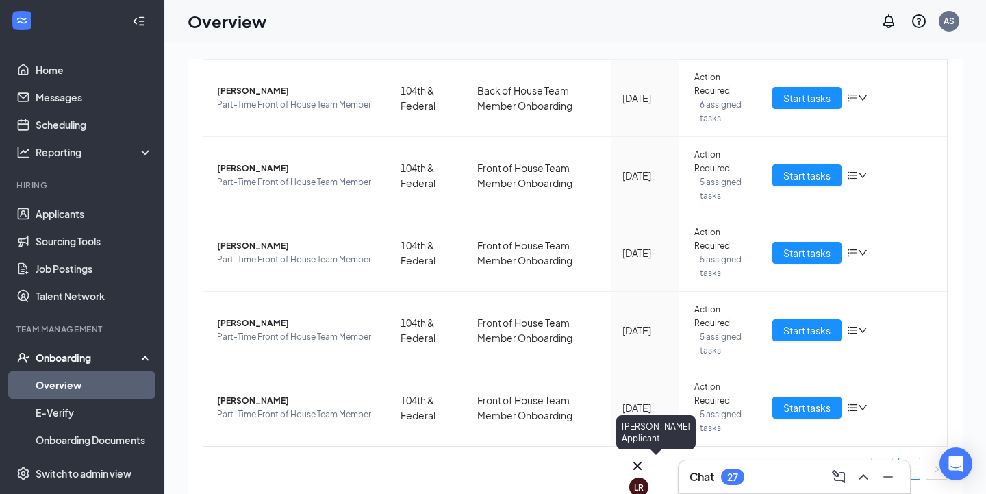
click at [644, 481] on div "LR" at bounding box center [639, 487] width 10 height 12
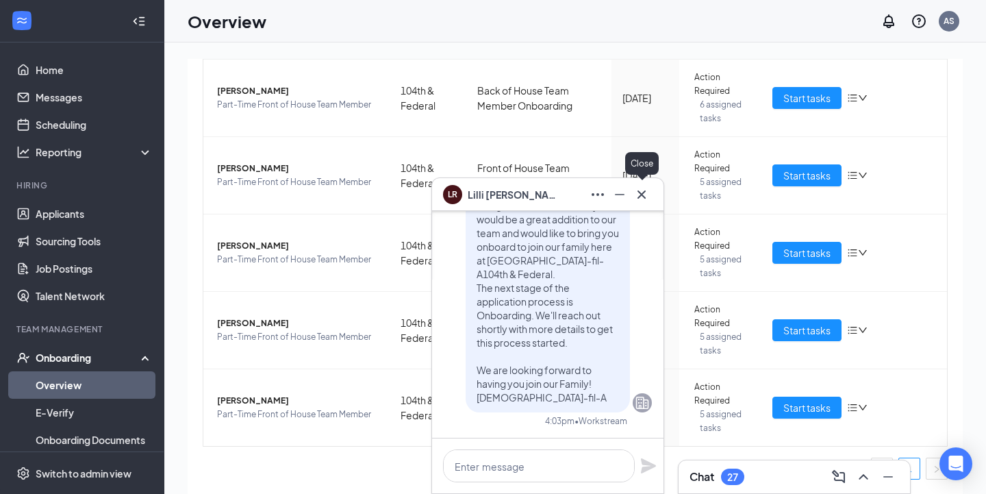
click at [643, 196] on icon "Cross" at bounding box center [641, 194] width 16 height 16
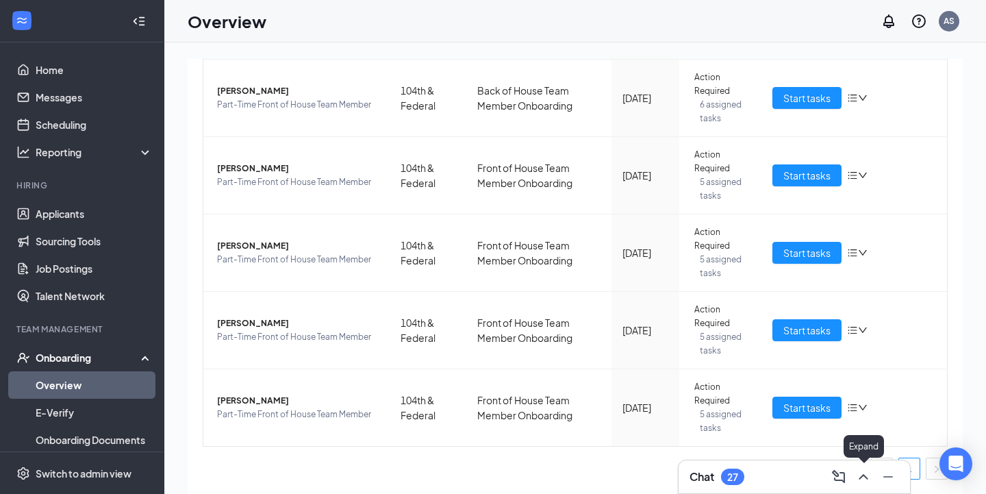
click at [863, 476] on icon "ChevronUp" at bounding box center [863, 476] width 9 height 5
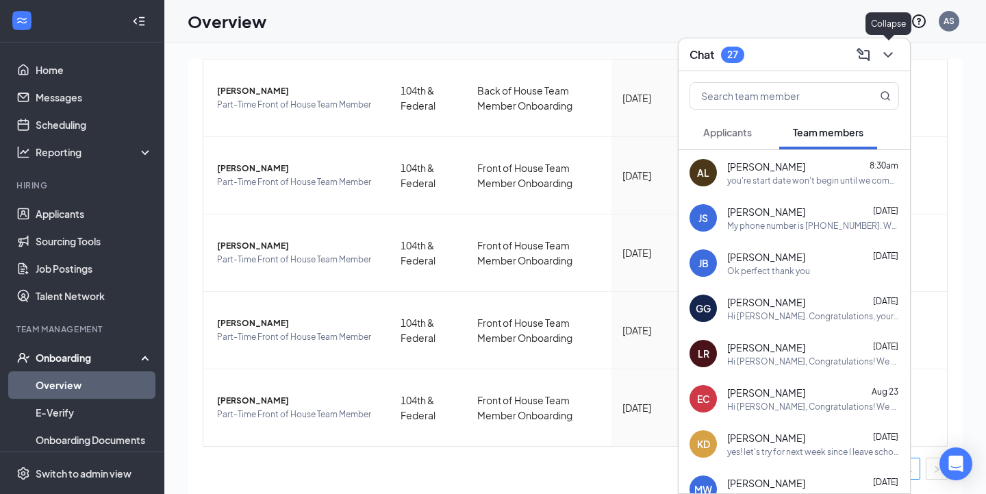
click at [889, 49] on icon "ChevronDown" at bounding box center [888, 55] width 16 height 16
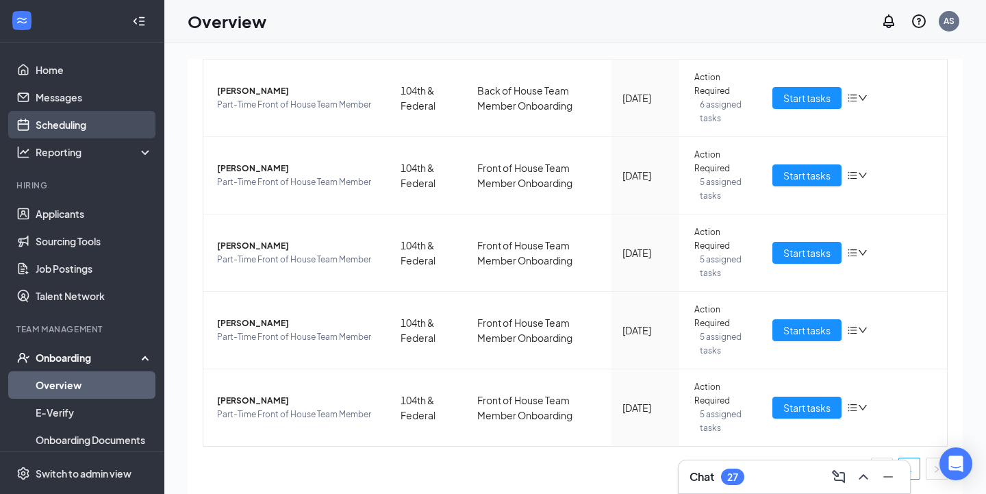
click at [80, 129] on link "Scheduling" at bounding box center [94, 124] width 117 height 27
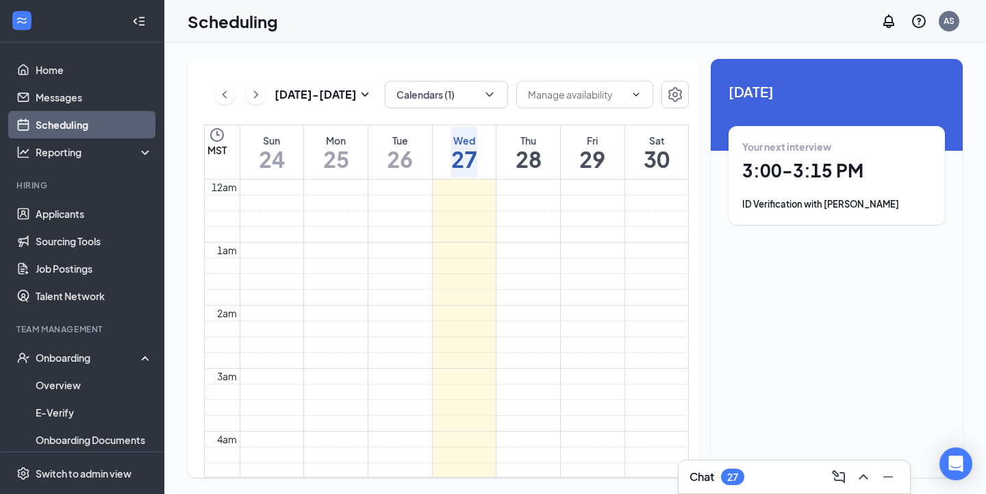
scroll to position [673, 0]
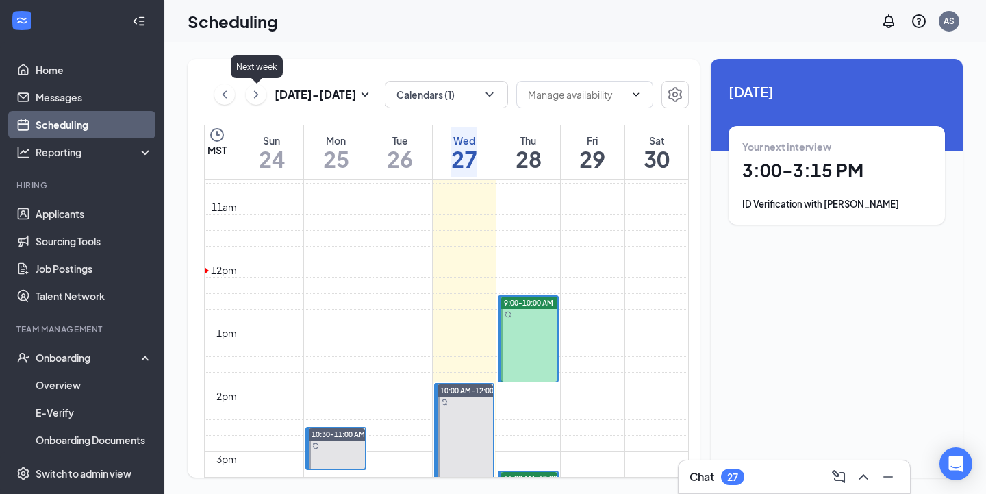
click at [255, 100] on icon "ChevronRight" at bounding box center [256, 94] width 14 height 16
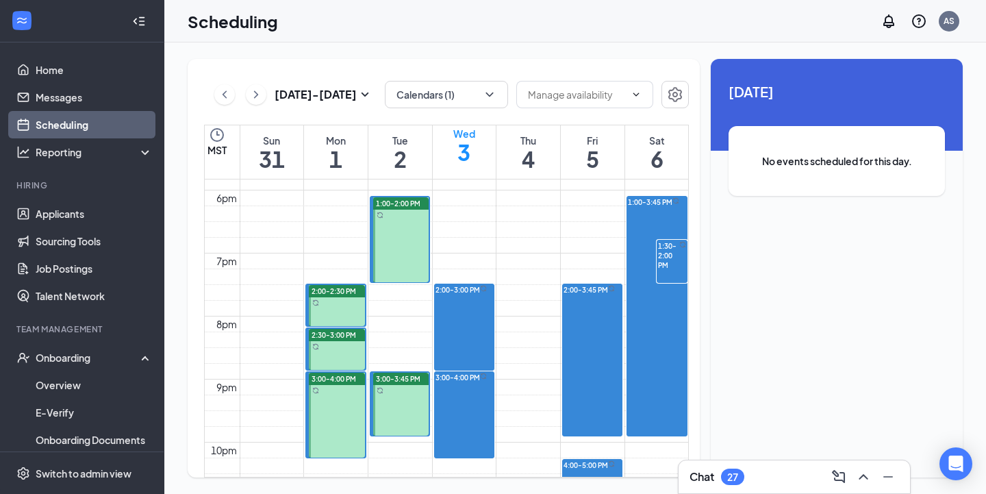
scroll to position [1118, 0]
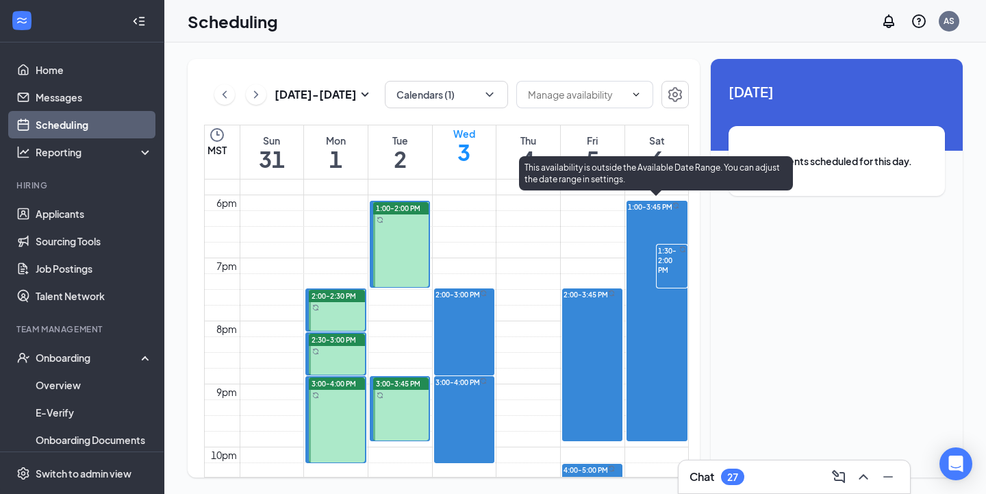
click at [665, 210] on div "1:00-3:45 PM" at bounding box center [650, 207] width 44 height 10
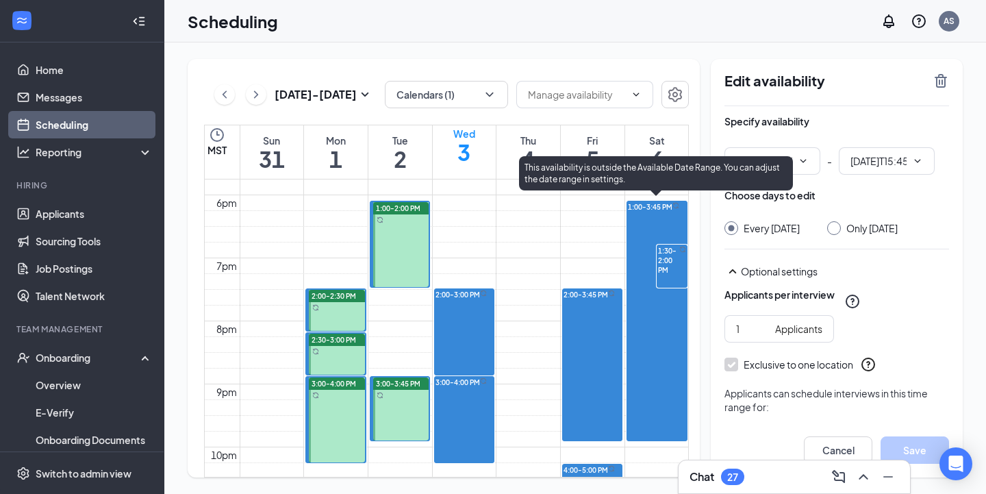
type input "01:00 PM"
type input "03:45 PM"
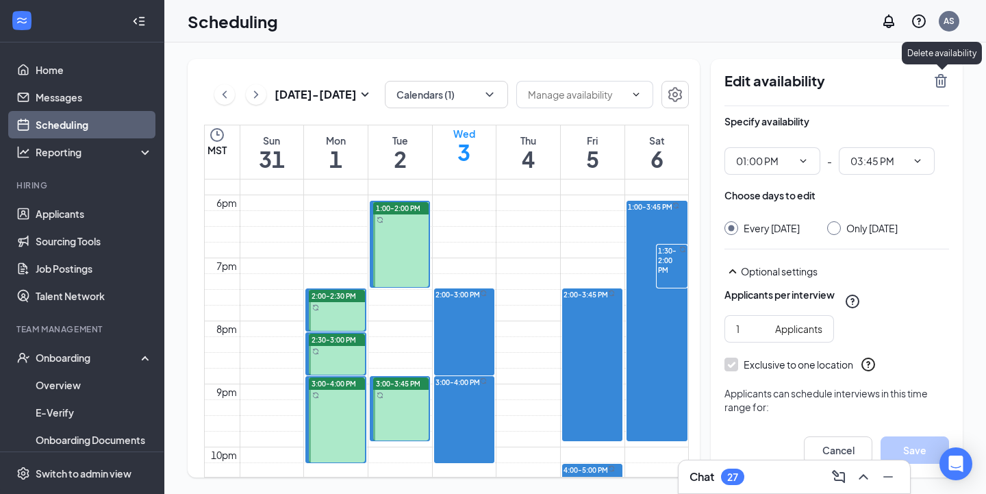
click at [935, 79] on icon "TrashOutline" at bounding box center [940, 81] width 16 height 16
radio input "true"
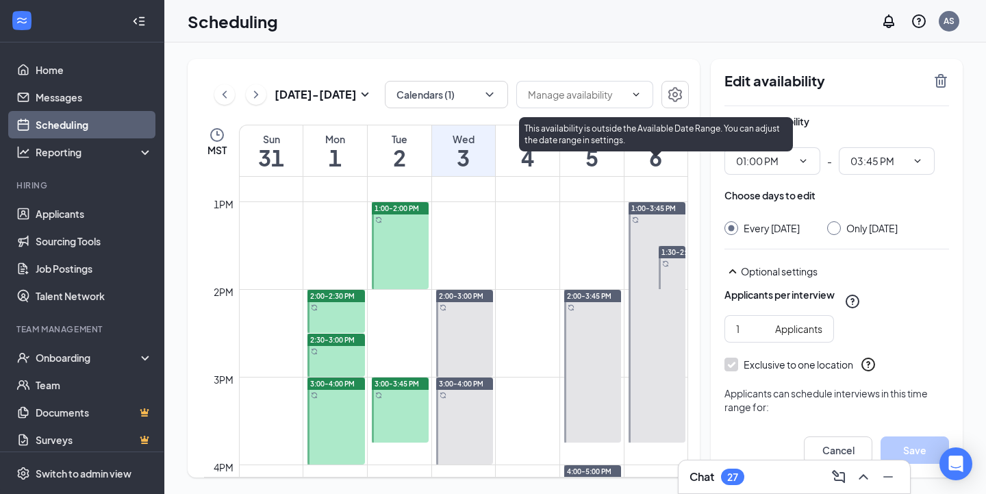
scroll to position [1091, 0]
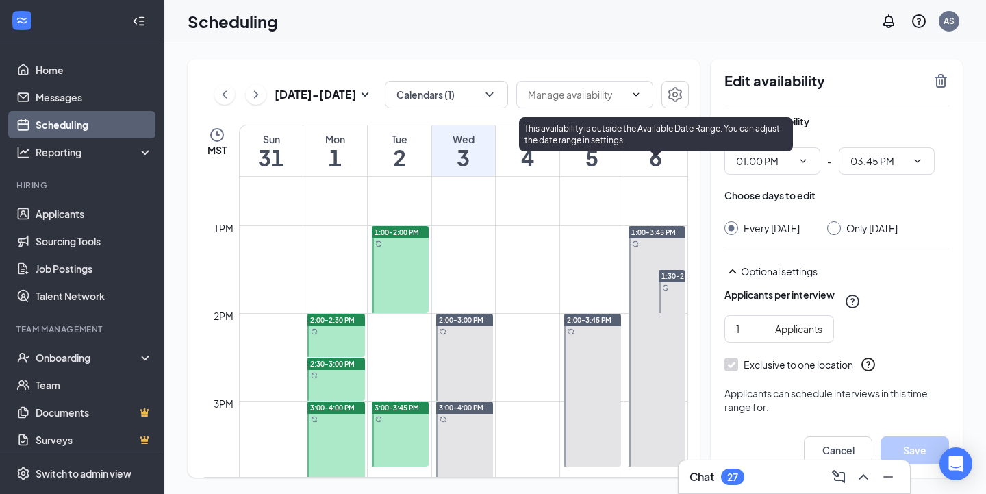
click at [665, 228] on span "1:00-3:45 PM" at bounding box center [653, 232] width 44 height 10
click at [663, 240] on div at bounding box center [656, 346] width 57 height 240
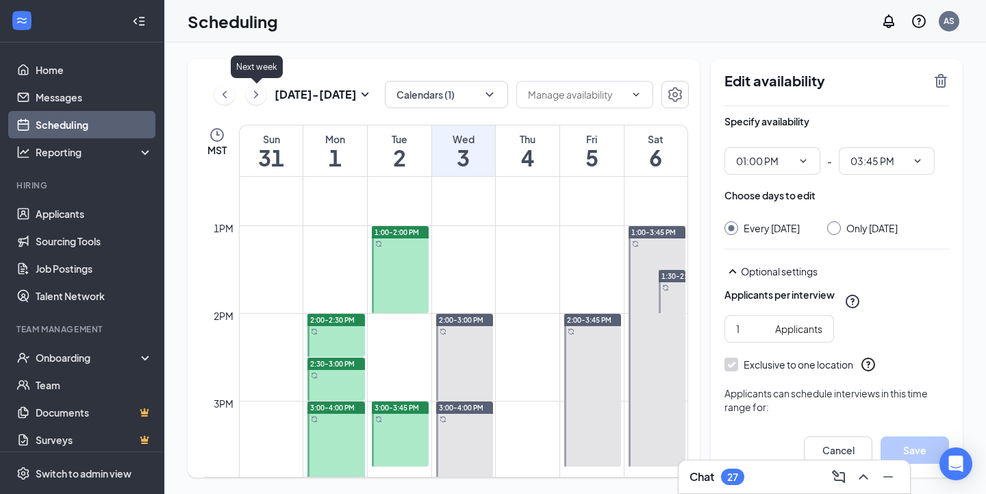
click at [255, 96] on icon "ChevronRight" at bounding box center [256, 94] width 14 height 16
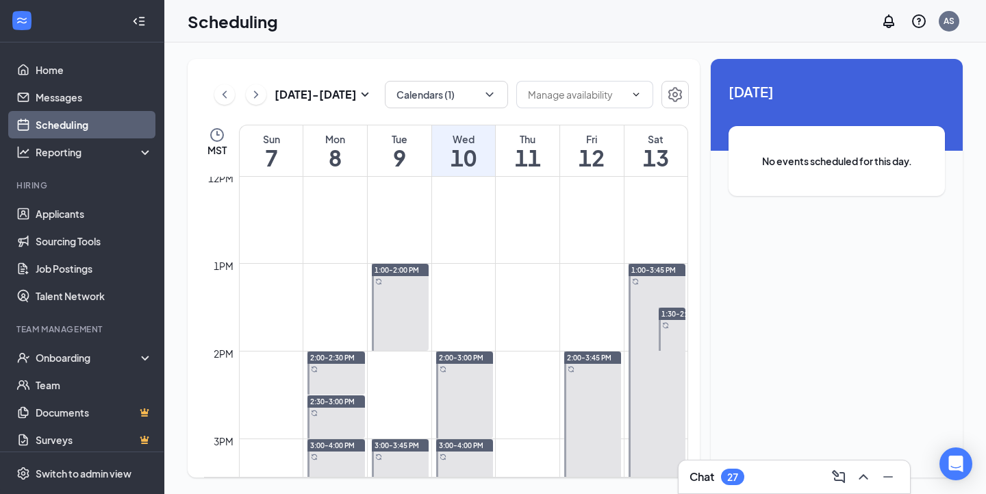
scroll to position [1060, 0]
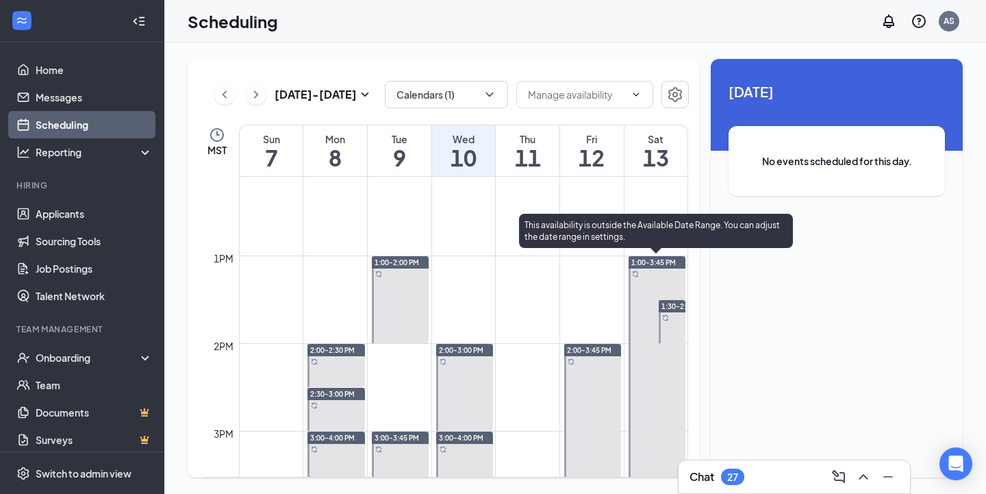
click at [676, 272] on div at bounding box center [656, 376] width 57 height 240
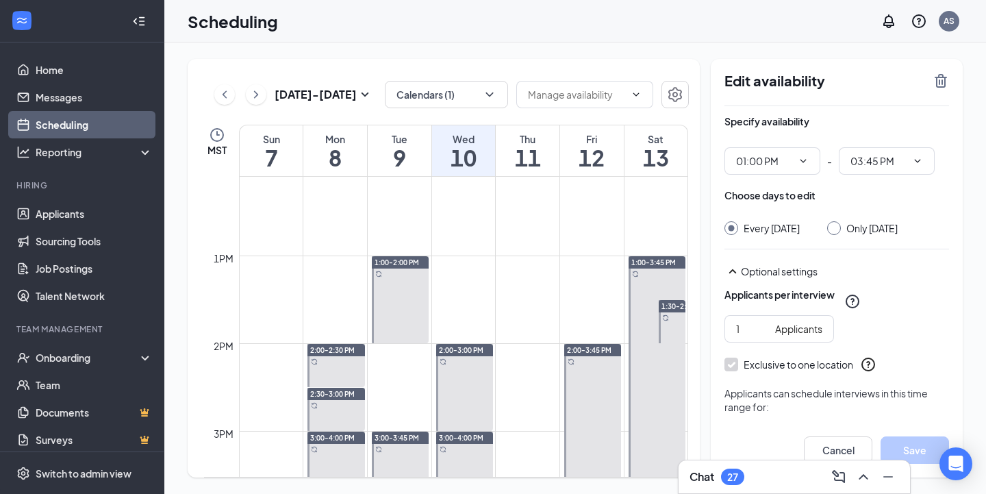
click at [657, 266] on span "1:00-3:45 PM" at bounding box center [653, 262] width 44 height 10
click at [941, 84] on icon "TrashOutline" at bounding box center [940, 81] width 16 height 16
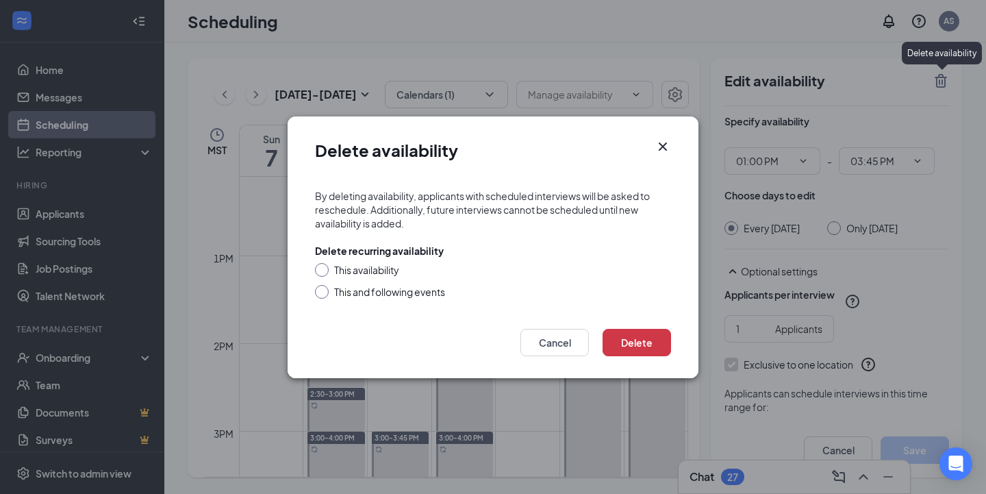
click at [321, 270] on input "This availability" at bounding box center [320, 268] width 10 height 10
radio input "true"
click at [620, 341] on button "Delete" at bounding box center [636, 342] width 68 height 27
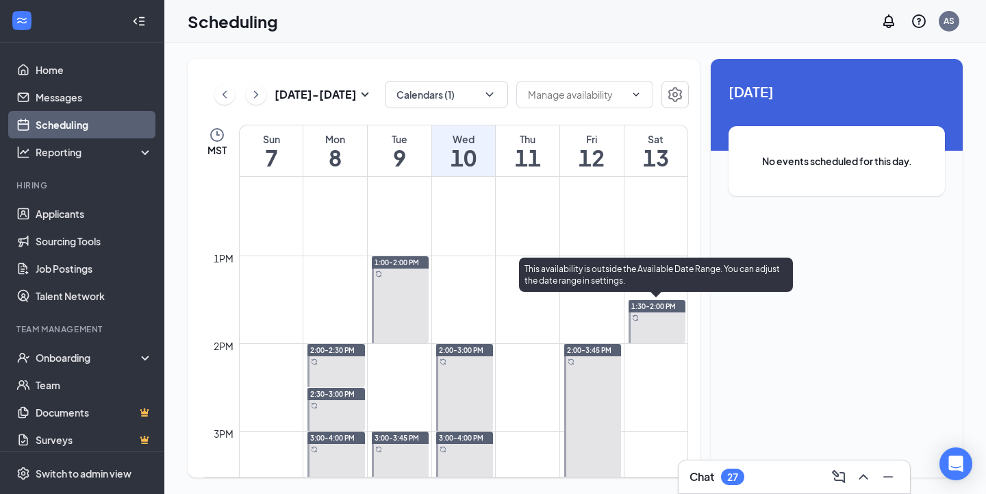
click at [662, 303] on span "1:30-2:00 PM" at bounding box center [653, 306] width 44 height 10
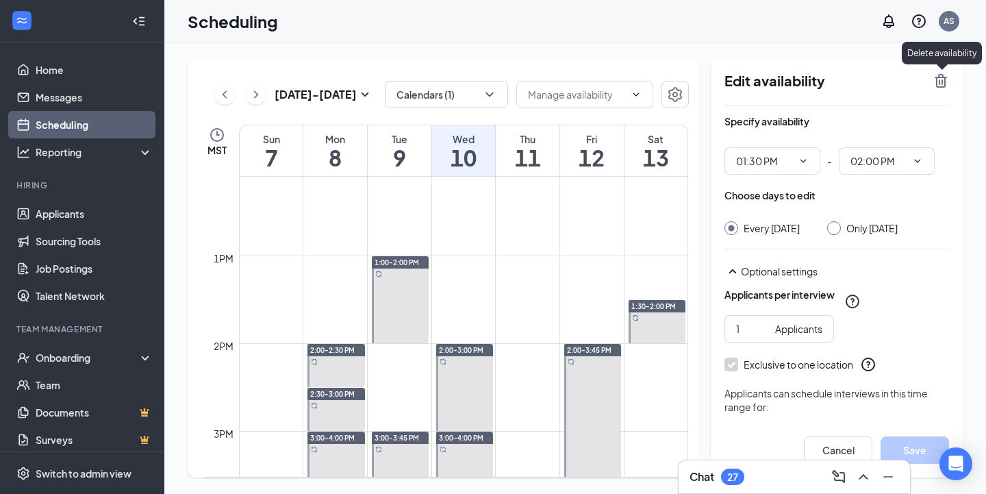
click at [939, 87] on icon "TrashOutline" at bounding box center [940, 81] width 12 height 14
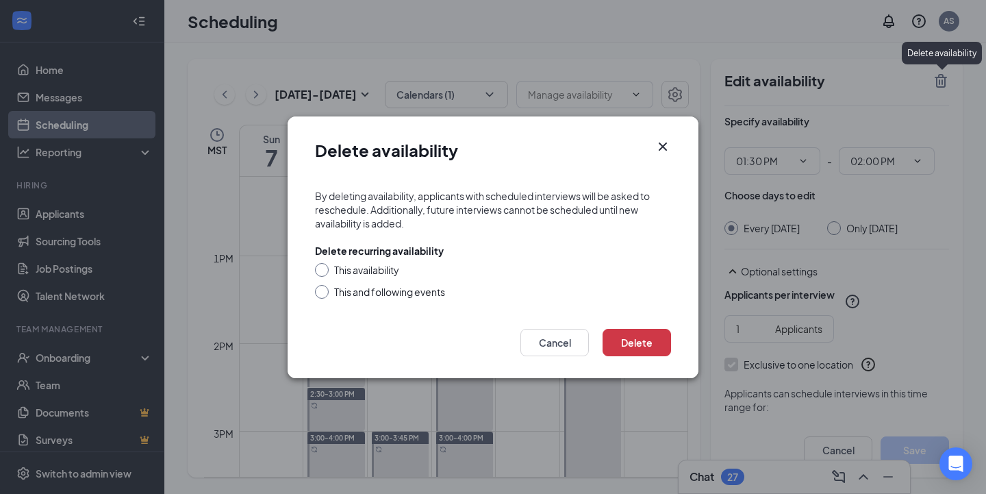
click at [364, 267] on div "This availability" at bounding box center [366, 270] width 65 height 14
click at [325, 267] on input "This availability" at bounding box center [320, 268] width 10 height 10
radio input "true"
click at [632, 347] on button "Delete" at bounding box center [636, 342] width 68 height 27
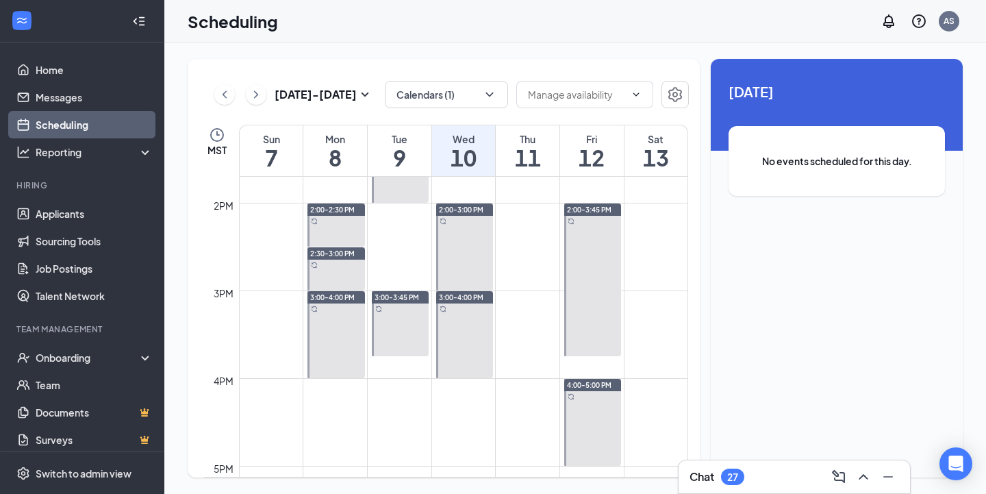
scroll to position [1206, 0]
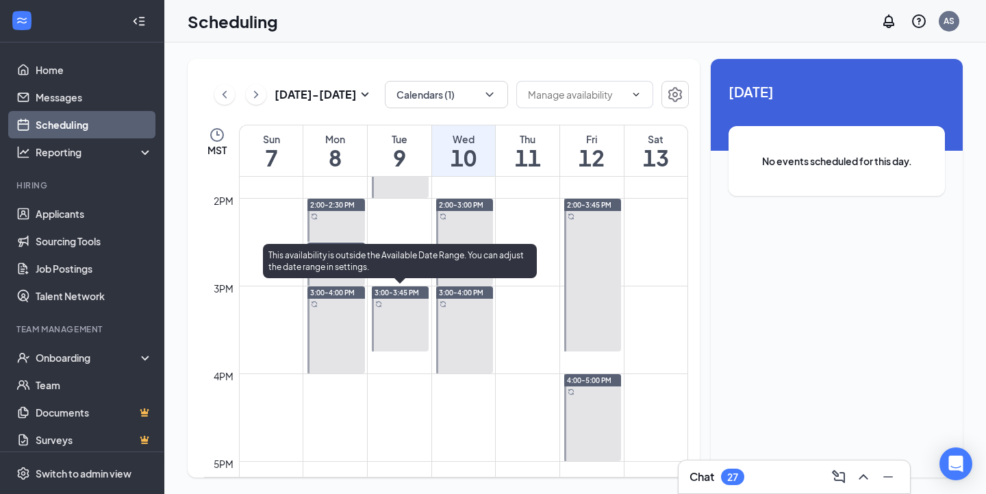
click at [405, 292] on span "3:00-3:45 PM" at bounding box center [396, 293] width 44 height 10
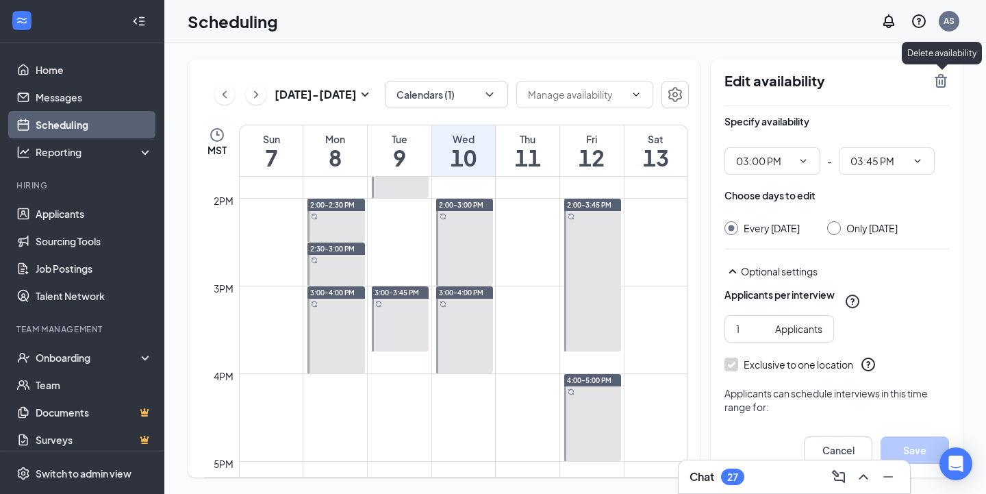
click at [941, 81] on icon "TrashOutline" at bounding box center [940, 81] width 12 height 14
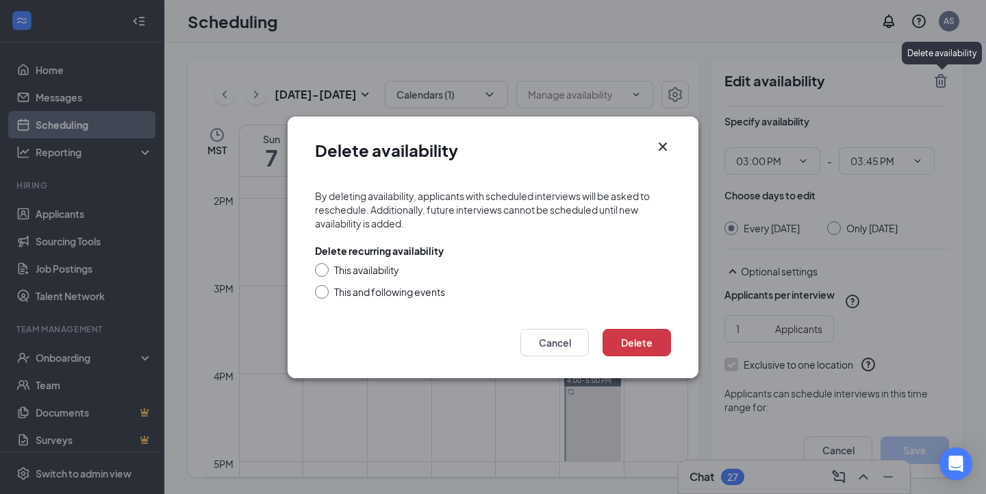
click at [364, 269] on div "This availability" at bounding box center [366, 270] width 65 height 14
click at [325, 269] on input "This availability" at bounding box center [320, 268] width 10 height 10
radio input "true"
click at [629, 343] on button "Delete" at bounding box center [636, 342] width 68 height 27
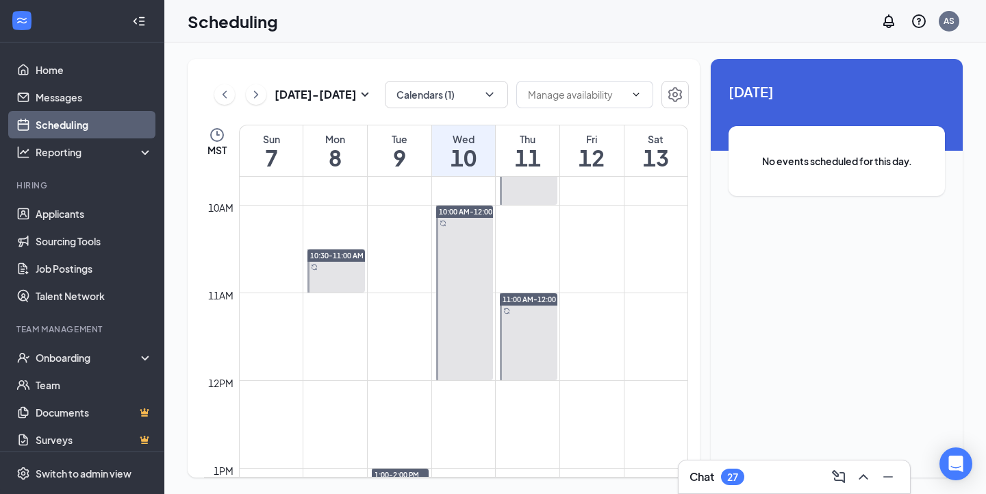
scroll to position [849, 0]
click at [221, 91] on icon "ChevronLeft" at bounding box center [225, 94] width 14 height 16
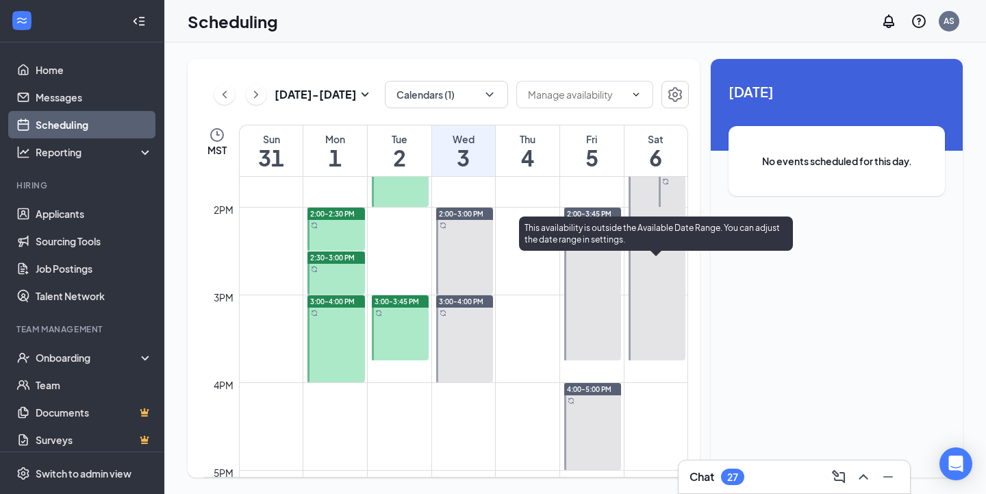
scroll to position [1209, 0]
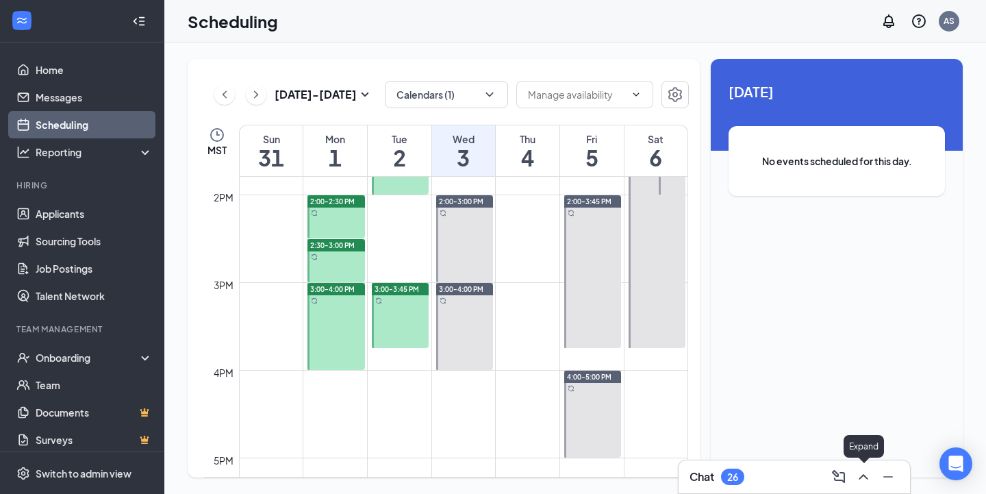
click at [866, 472] on icon "ChevronUp" at bounding box center [863, 476] width 16 height 16
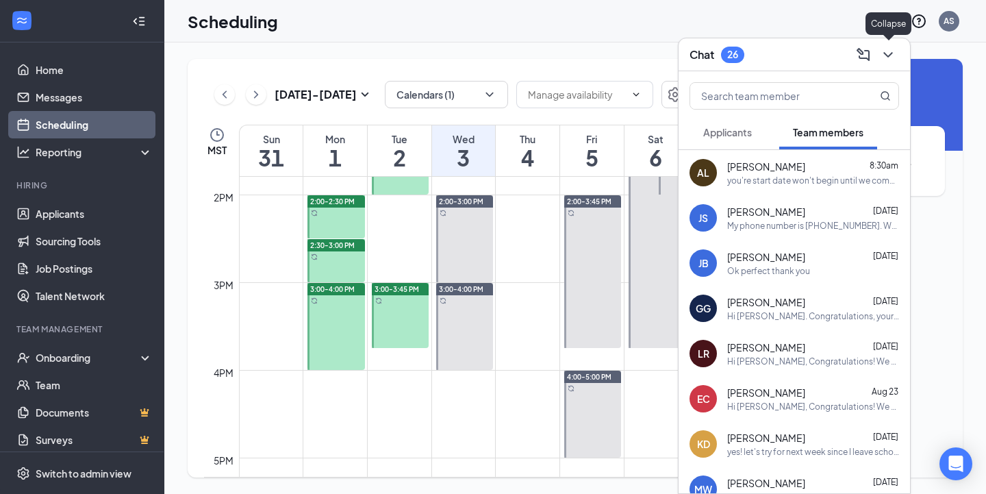
click at [891, 57] on icon "ChevronDown" at bounding box center [888, 55] width 16 height 16
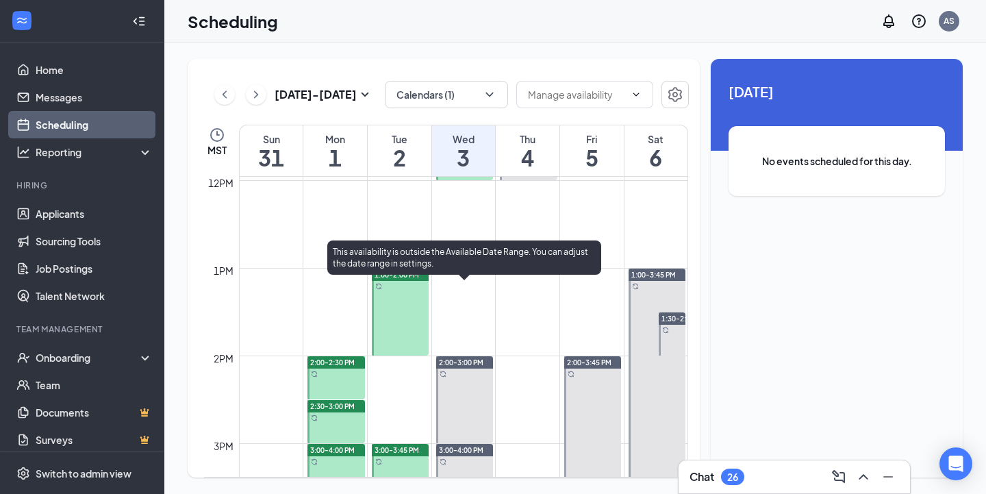
scroll to position [1047, 0]
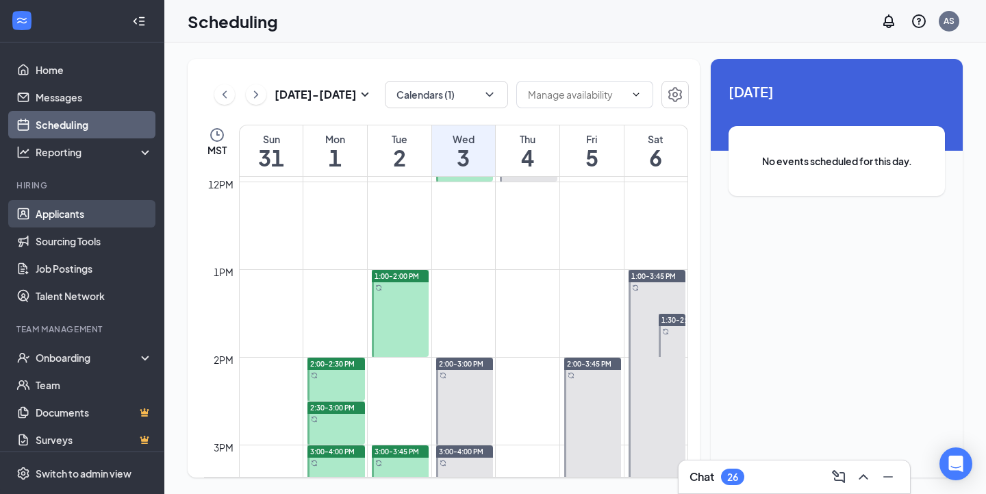
click at [74, 209] on link "Applicants" at bounding box center [94, 213] width 117 height 27
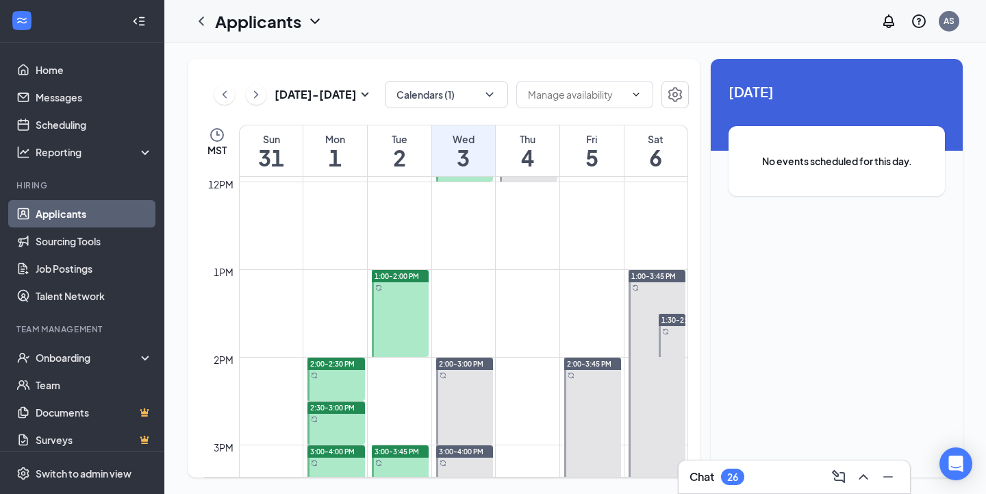
click at [83, 209] on link "Applicants" at bounding box center [94, 213] width 117 height 27
click at [90, 139] on div "Reporting" at bounding box center [82, 151] width 164 height 27
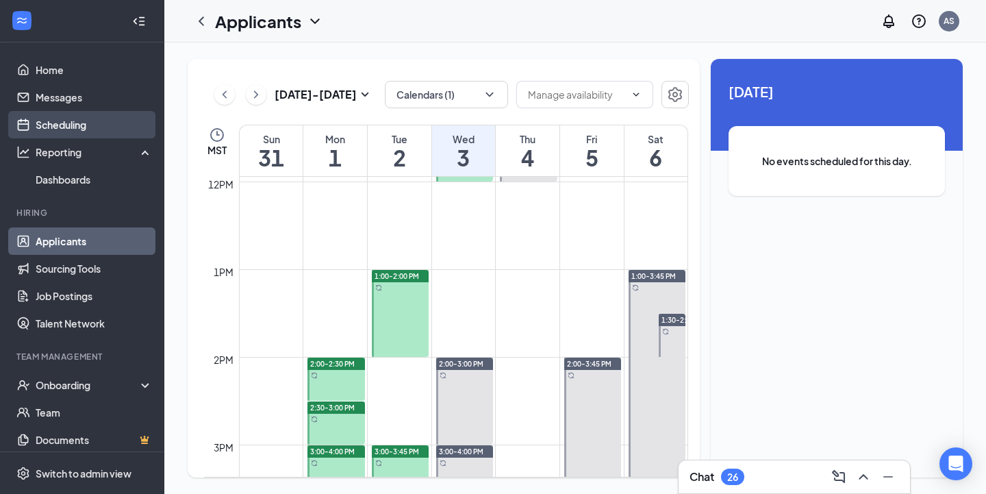
click at [94, 125] on link "Scheduling" at bounding box center [94, 124] width 117 height 27
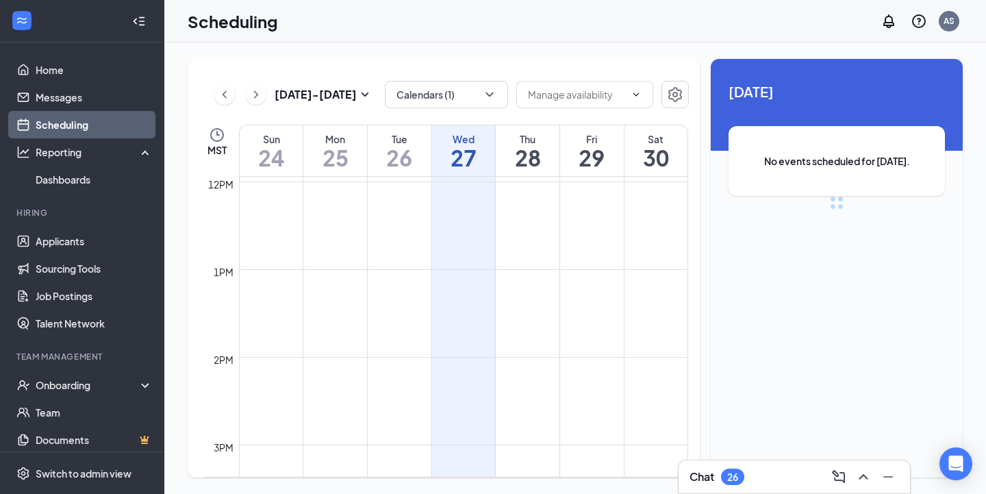
scroll to position [673, 0]
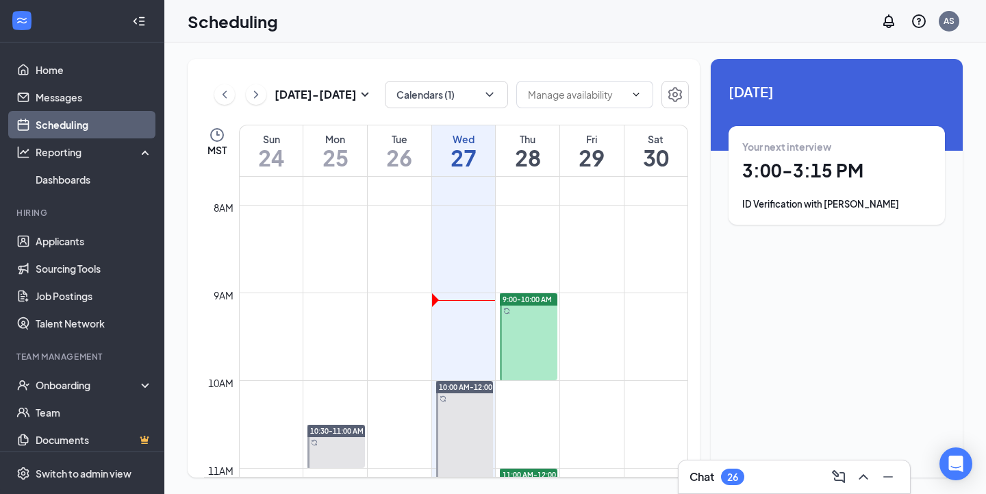
click at [88, 243] on link "Applicants" at bounding box center [94, 240] width 117 height 27
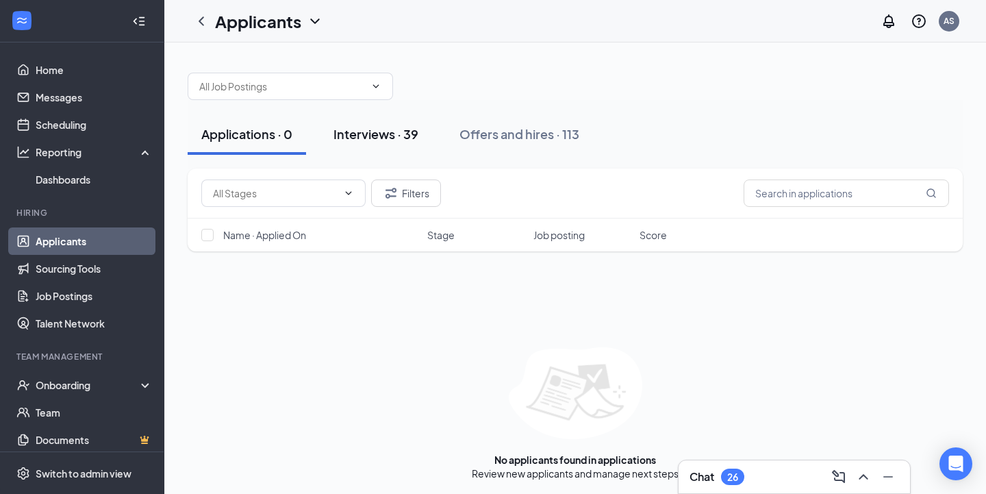
click at [398, 139] on div "Interviews · 39" at bounding box center [375, 133] width 85 height 17
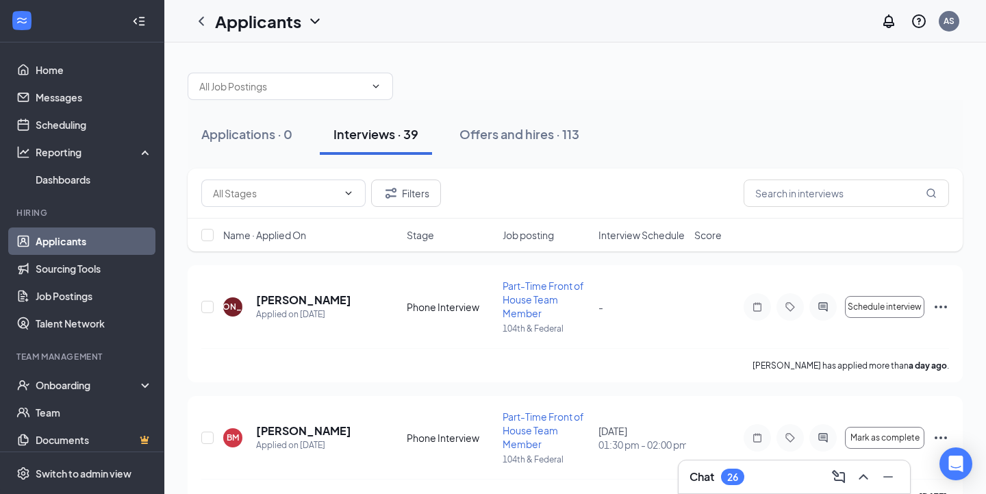
click at [542, 225] on div "Name · Applied On Stage Job posting Interview Schedule Score" at bounding box center [575, 234] width 775 height 33
click at [539, 238] on span "Job posting" at bounding box center [528, 235] width 51 height 14
